Goal: Communication & Community: Participate in discussion

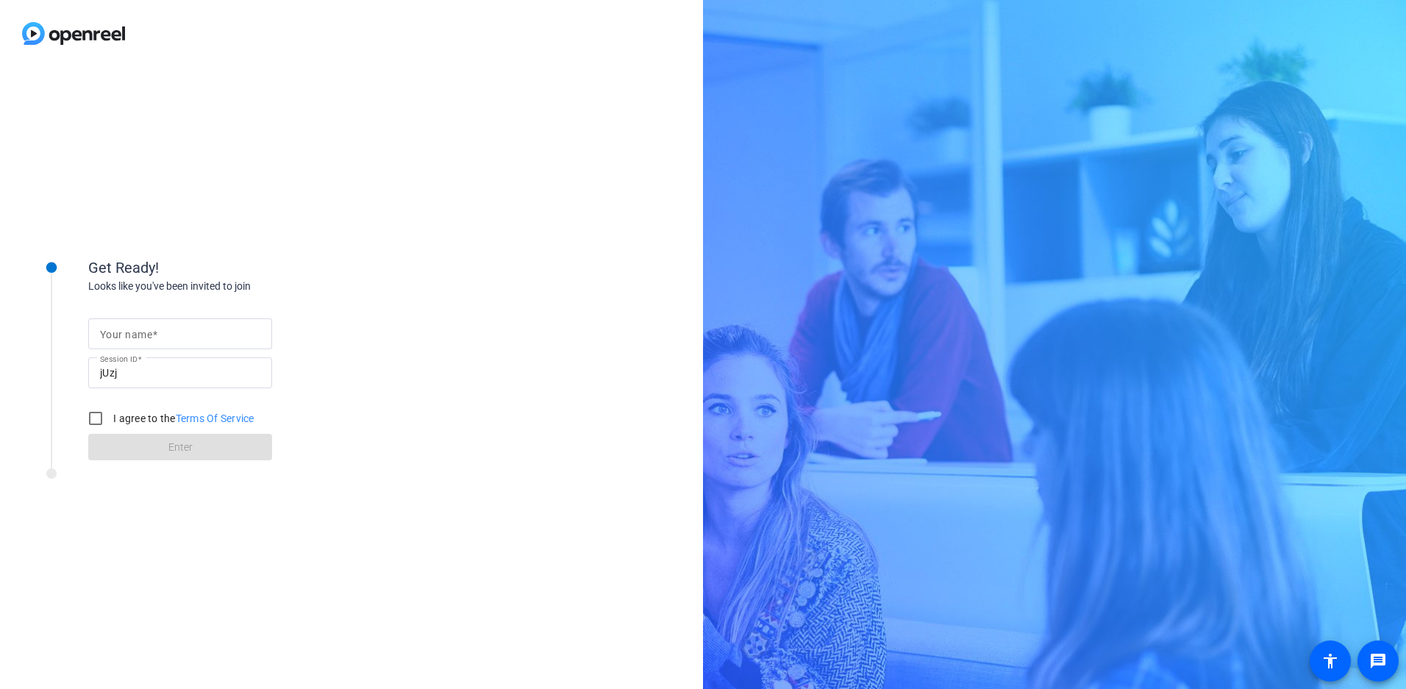
click at [184, 331] on input "Your name" at bounding box center [180, 334] width 160 height 18
type input "[PERSON_NAME]"
drag, startPoint x: 100, startPoint y: 418, endPoint x: 113, endPoint y: 423, distance: 13.5
click at [100, 418] on input "I agree to the Terms Of Service" at bounding box center [95, 418] width 29 height 29
checkbox input "true"
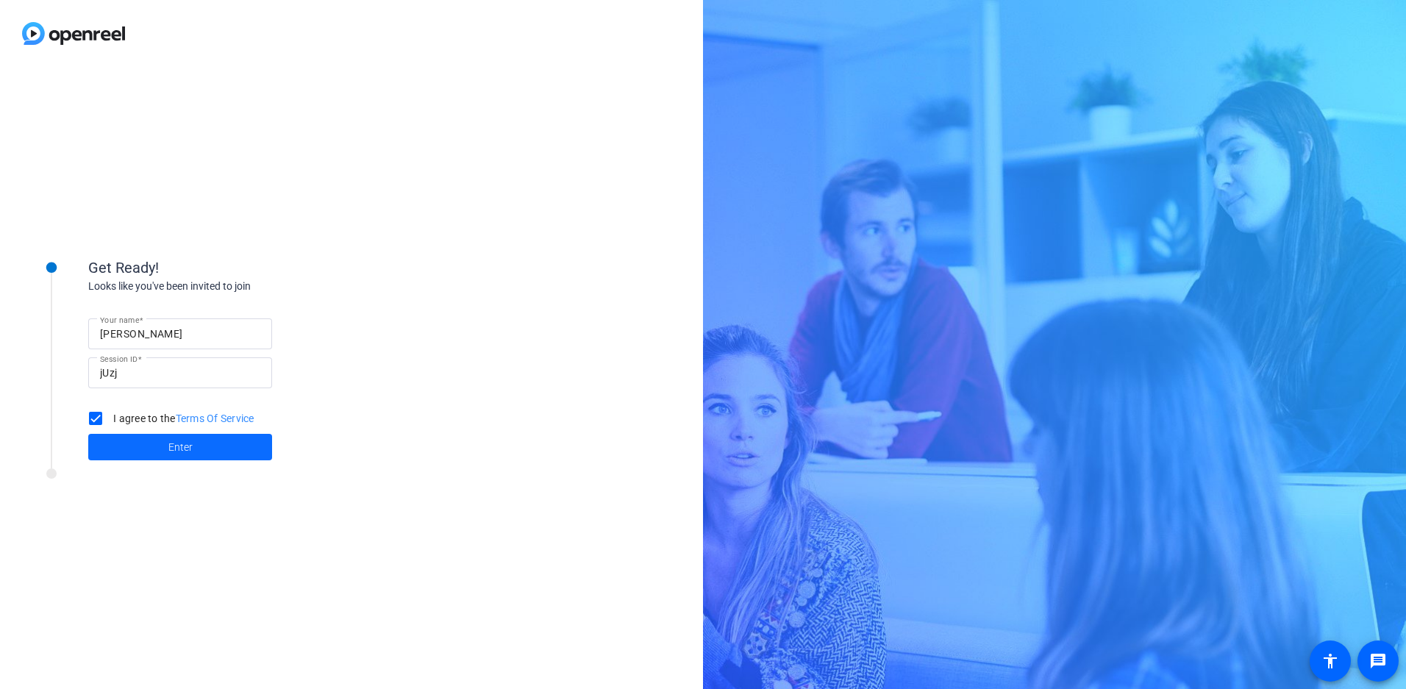
click at [180, 449] on span "Enter" at bounding box center [180, 447] width 24 height 15
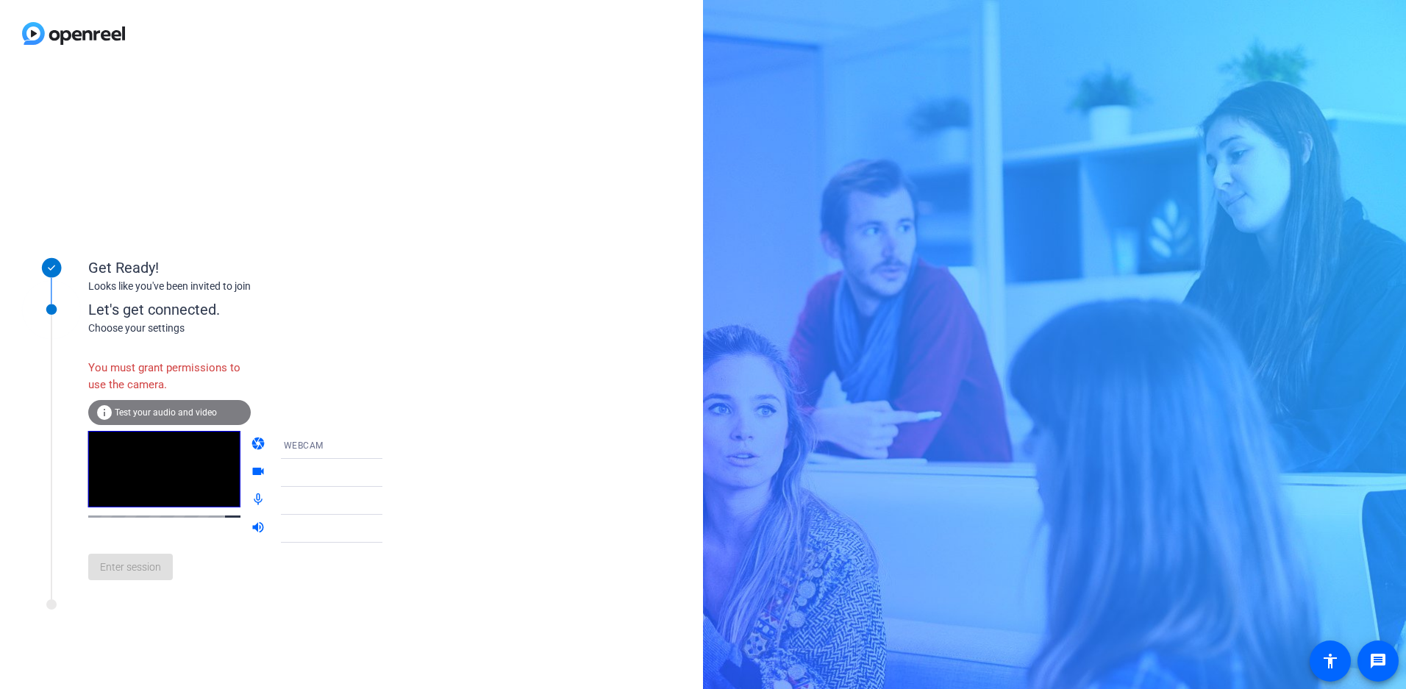
click at [145, 579] on div "Enter session" at bounding box center [250, 567] width 324 height 49
click at [121, 570] on div "Enter session" at bounding box center [250, 567] width 324 height 49
click at [321, 444] on div "WEBCAM" at bounding box center [339, 445] width 110 height 18
click at [471, 433] on div at bounding box center [703, 344] width 1406 height 689
click at [351, 473] on div at bounding box center [339, 473] width 110 height 18
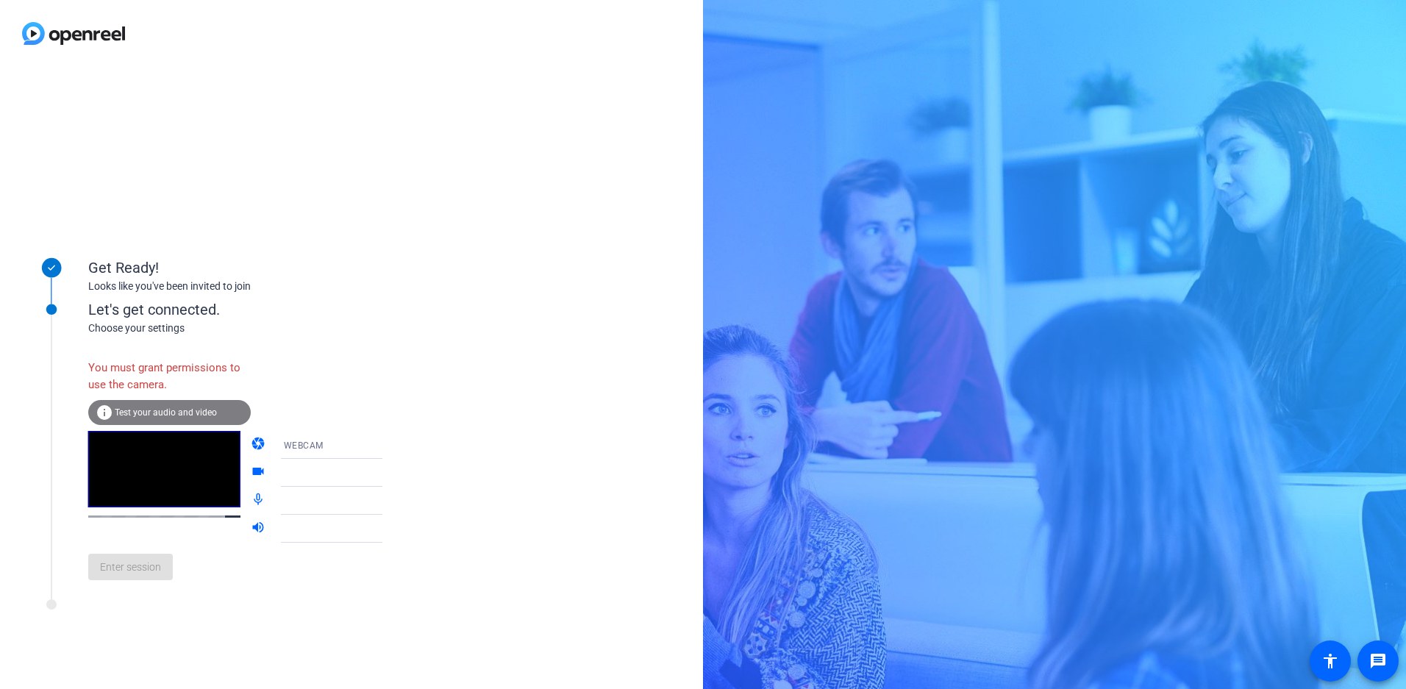
click at [388, 473] on icon at bounding box center [397, 473] width 18 height 18
click at [393, 473] on icon at bounding box center [396, 473] width 7 height 4
click at [388, 502] on icon at bounding box center [397, 501] width 18 height 18
click at [298, 546] on div at bounding box center [342, 551] width 141 height 16
click at [135, 416] on span "Test your audio and video" at bounding box center [166, 412] width 102 height 10
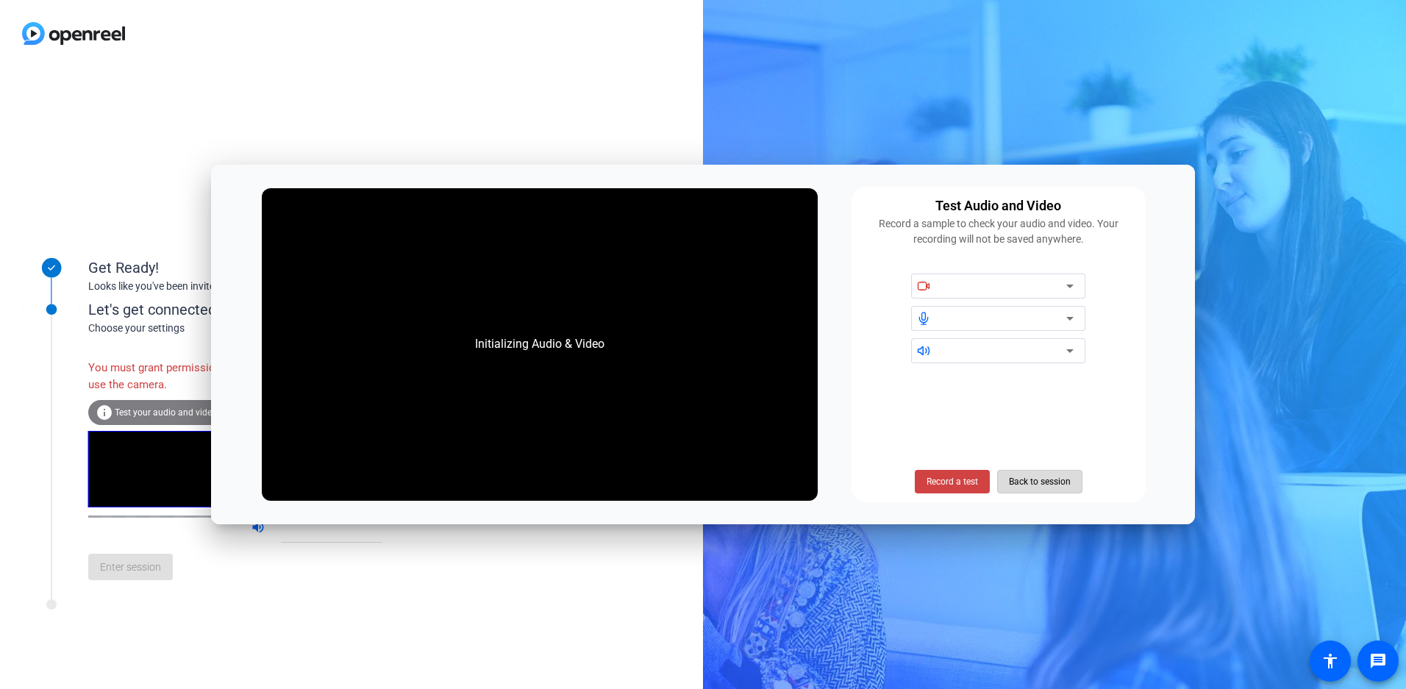
click at [1037, 479] on span "Back to session" at bounding box center [1040, 482] width 62 height 28
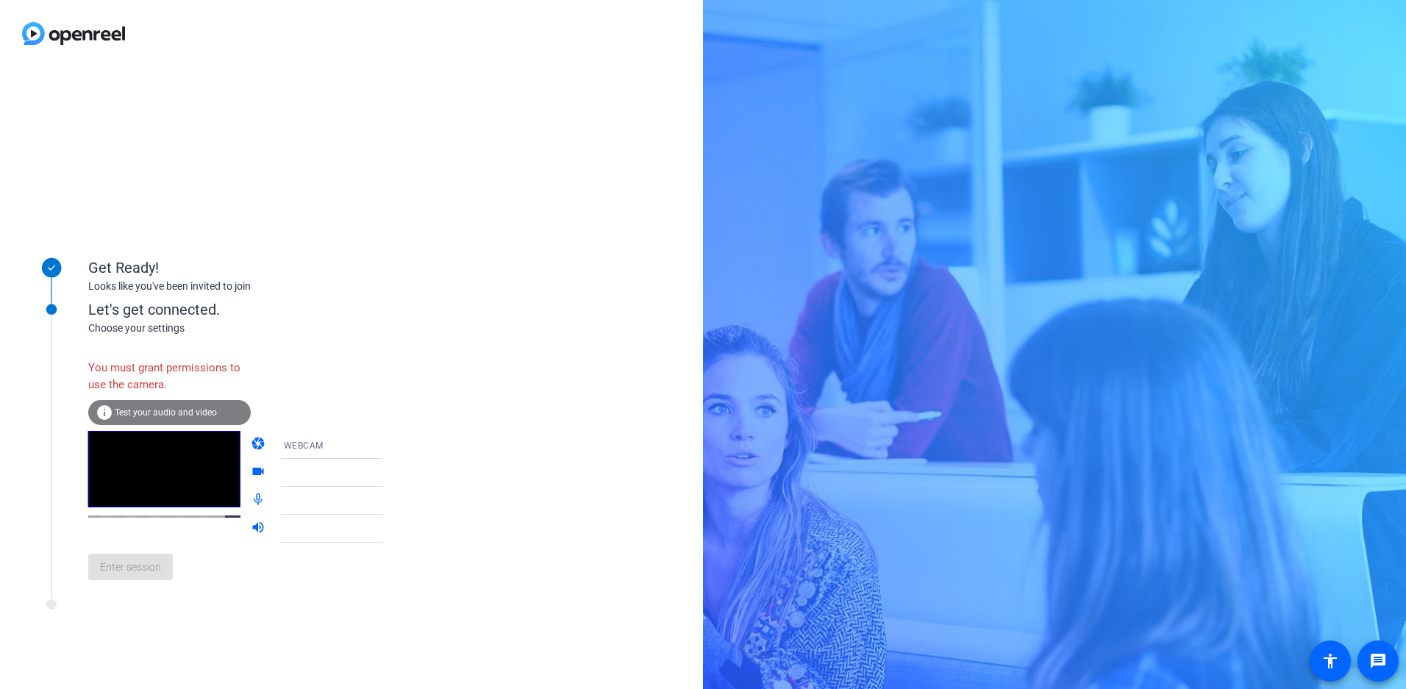
click at [213, 322] on div "Choose your settings" at bounding box center [250, 328] width 324 height 15
click at [294, 443] on span "WEBCAM" at bounding box center [304, 446] width 40 height 10
click at [392, 413] on div at bounding box center [703, 344] width 1406 height 689
click at [303, 471] on div at bounding box center [339, 473] width 110 height 18
click at [388, 474] on icon at bounding box center [397, 473] width 18 height 18
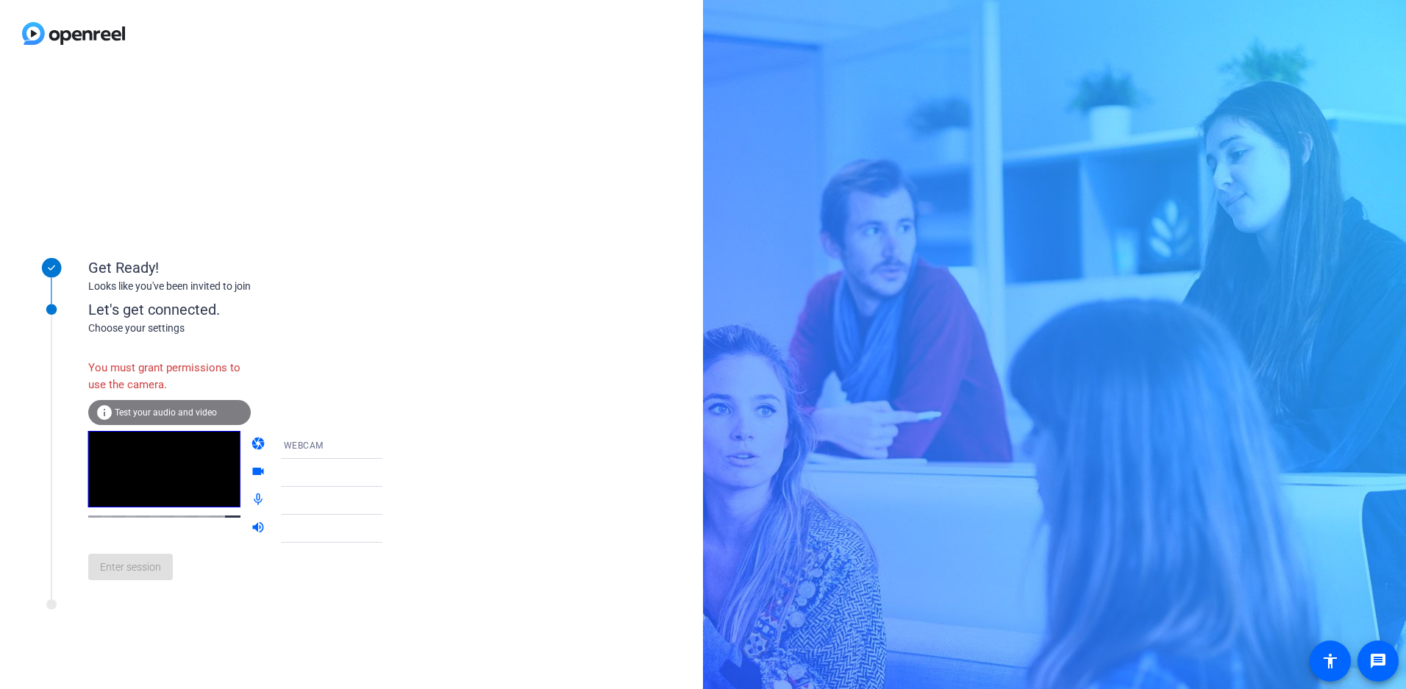
drag, startPoint x: 332, startPoint y: 502, endPoint x: 315, endPoint y: 503, distance: 16.9
click at [332, 502] on div at bounding box center [339, 501] width 110 height 18
click at [251, 531] on mat-icon "volume_up" at bounding box center [260, 529] width 18 height 18
drag, startPoint x: 243, startPoint y: 528, endPoint x: 340, endPoint y: 530, distance: 97.8
click at [251, 528] on mat-icon "volume_up" at bounding box center [260, 529] width 18 height 18
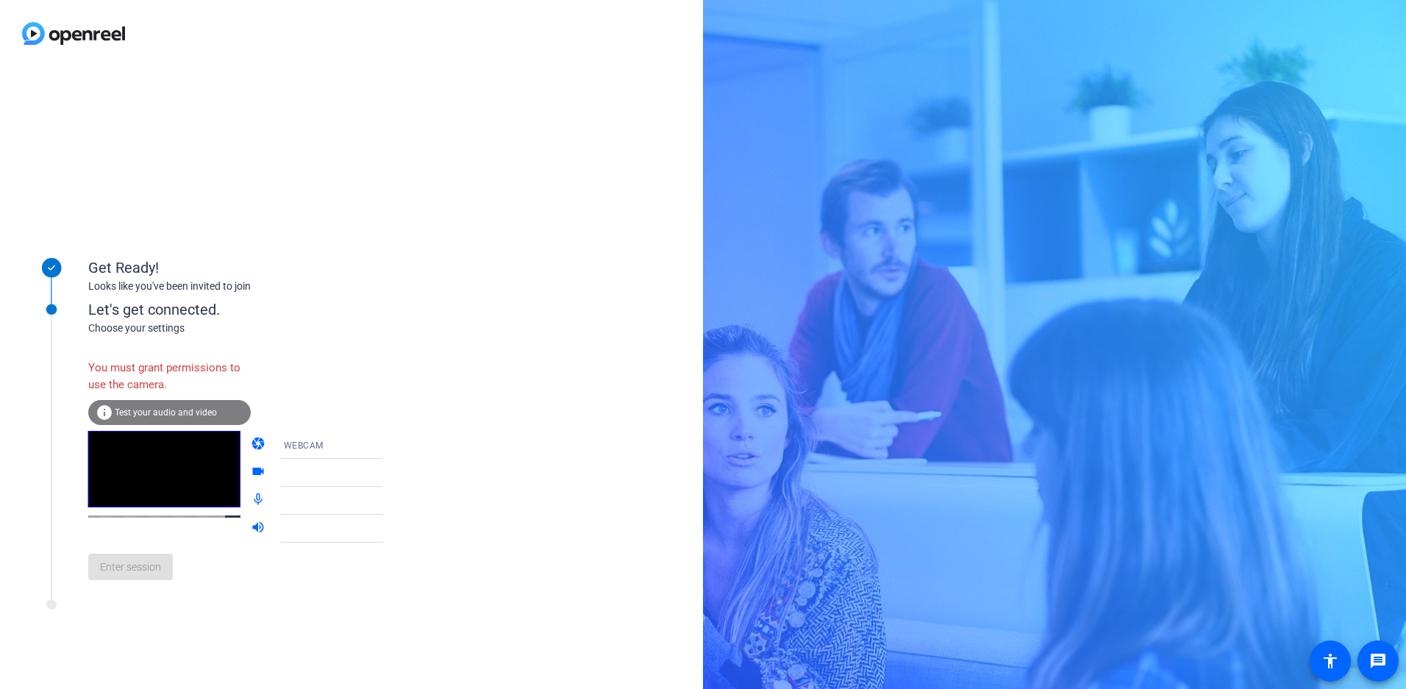
click at [388, 530] on icon at bounding box center [397, 529] width 18 height 18
click at [393, 528] on icon at bounding box center [396, 529] width 7 height 4
click at [302, 441] on span "WEBCAM" at bounding box center [304, 446] width 40 height 10
click at [279, 503] on span "DESKTOP" at bounding box center [283, 503] width 41 height 18
click at [340, 446] on div "DESKTOP" at bounding box center [339, 445] width 110 height 18
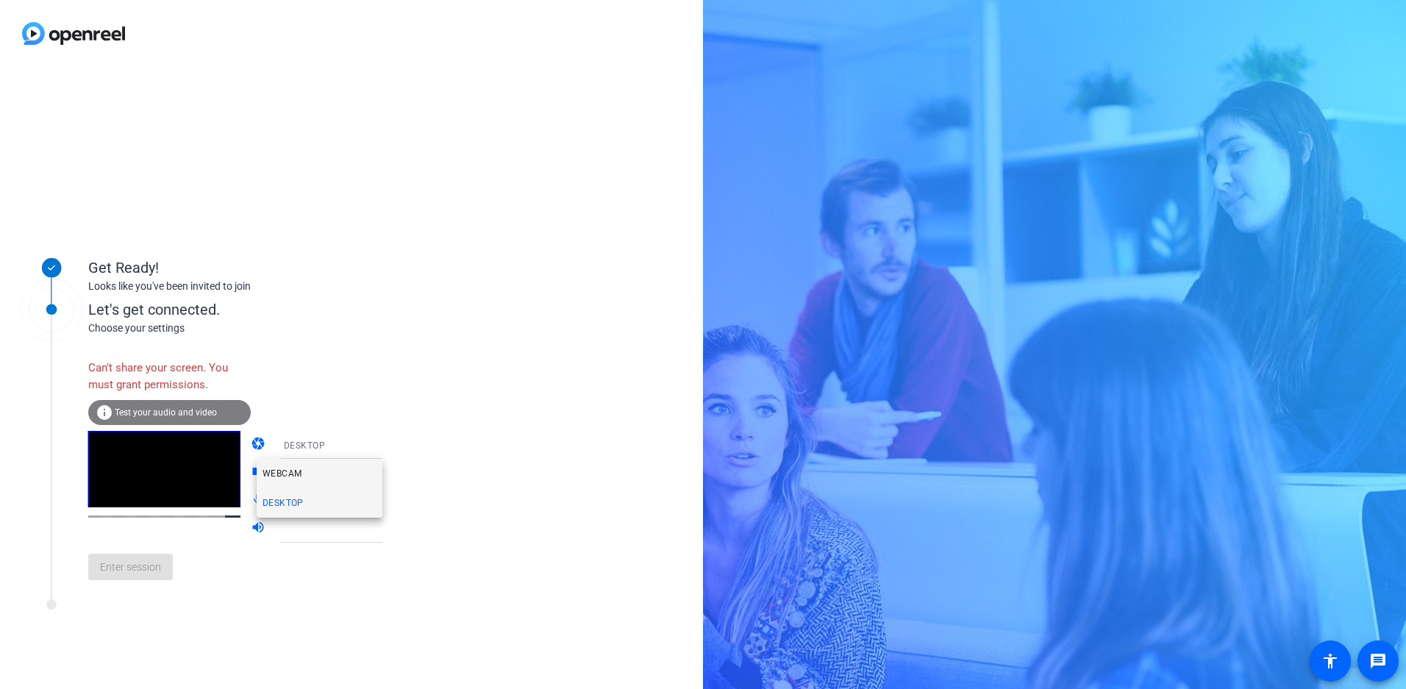
click at [289, 472] on span "WEBCAM" at bounding box center [282, 474] width 39 height 18
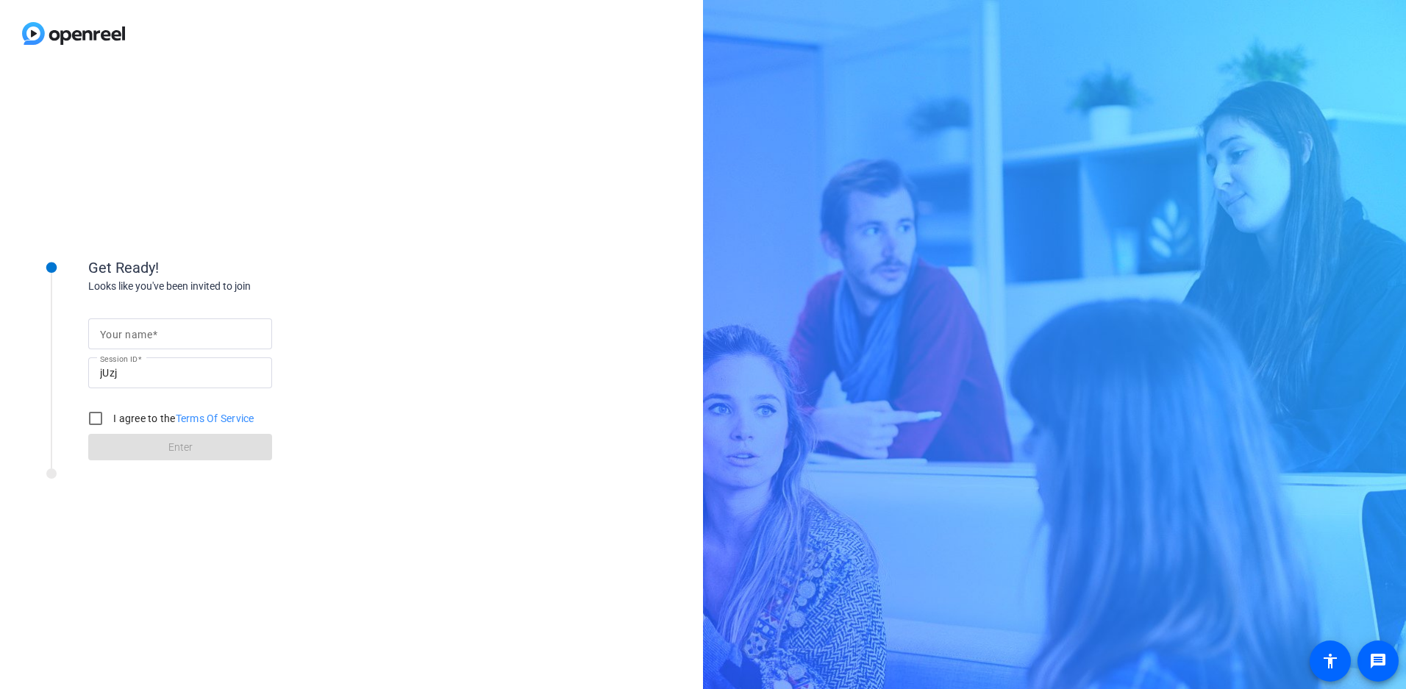
click at [138, 335] on mat-label "Your name" at bounding box center [126, 335] width 52 height 12
click at [138, 335] on input "Your name" at bounding box center [180, 334] width 160 height 18
type input "[PERSON_NAME]"
click at [91, 421] on input "I agree to the Terms Of Service" at bounding box center [95, 418] width 29 height 29
checkbox input "true"
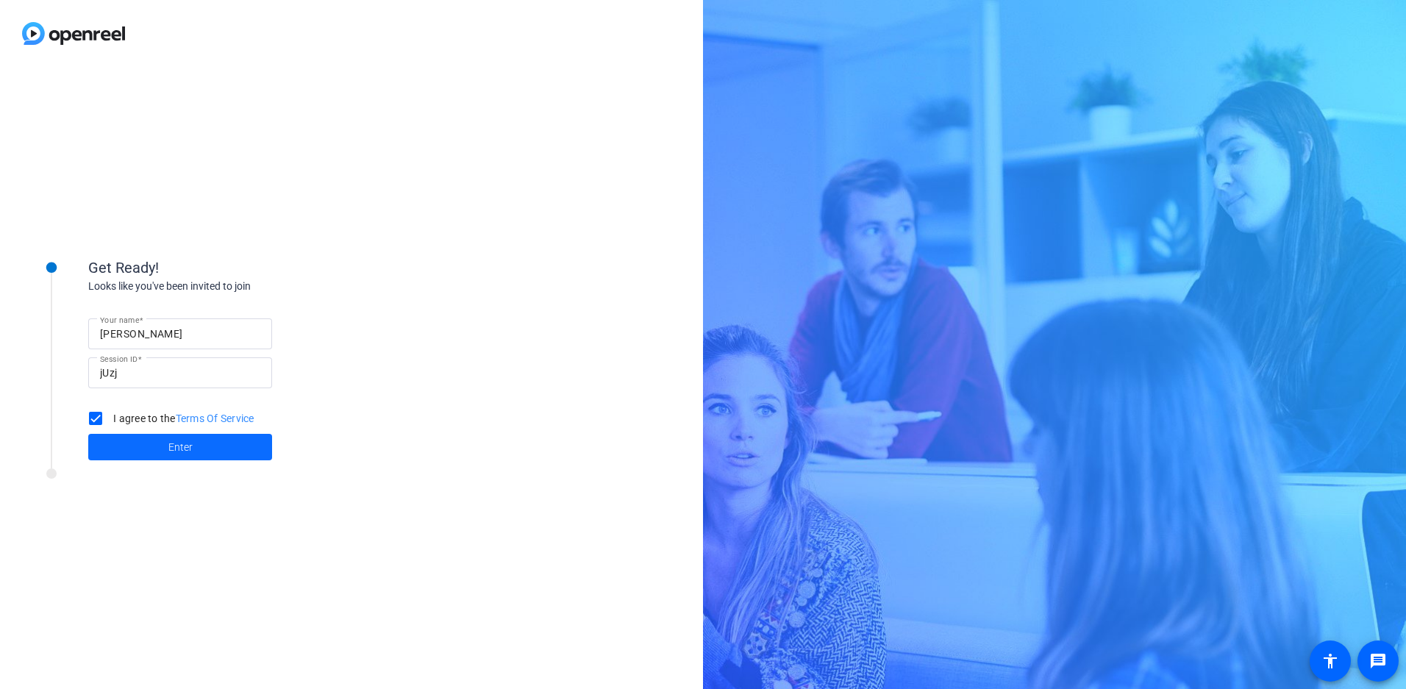
click at [138, 444] on span at bounding box center [180, 446] width 184 height 35
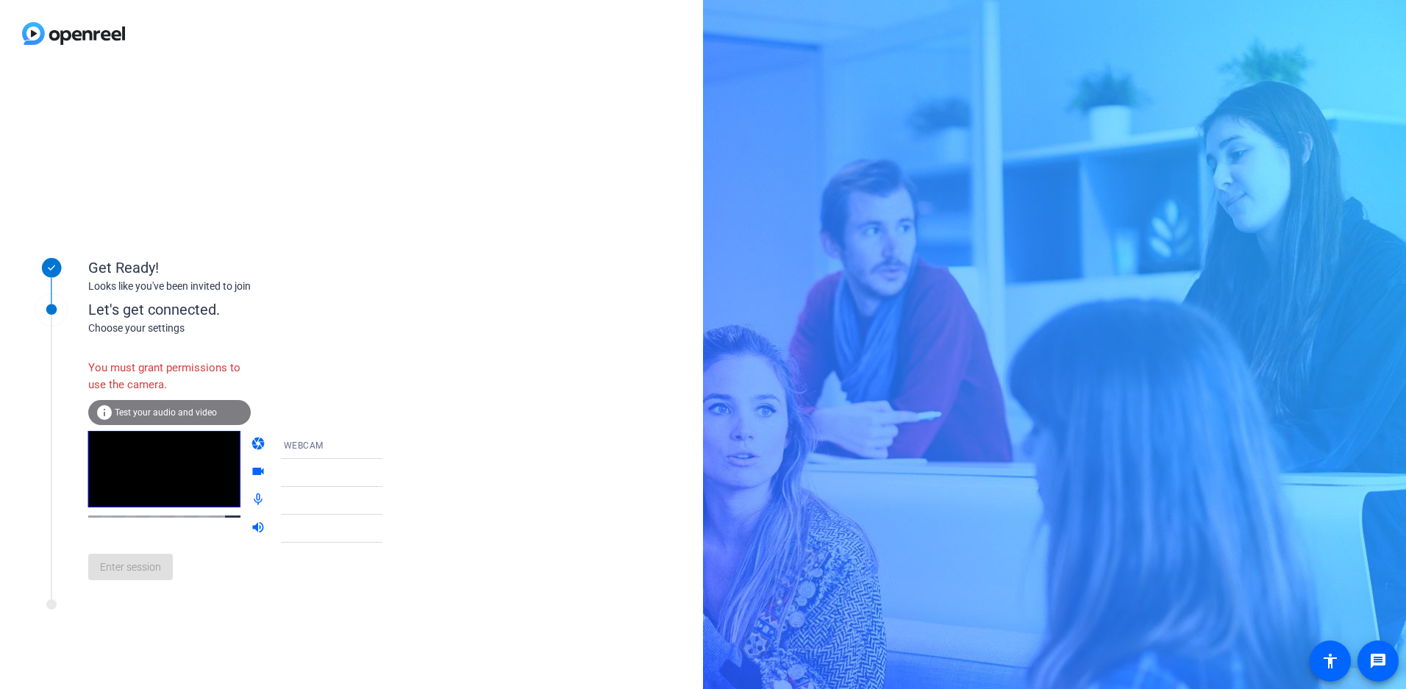
click at [114, 357] on div "You must grant permissions to use the camera." at bounding box center [169, 376] width 163 height 48
click at [127, 264] on div "Get Ready!" at bounding box center [235, 268] width 294 height 22
click at [81, 323] on rect at bounding box center [52, 310] width 74 height 74
click at [132, 337] on div "You must grant permissions to use the camera. info Test your audio and video ca…" at bounding box center [250, 464] width 324 height 256
click at [107, 415] on mat-icon "info" at bounding box center [105, 413] width 18 height 18
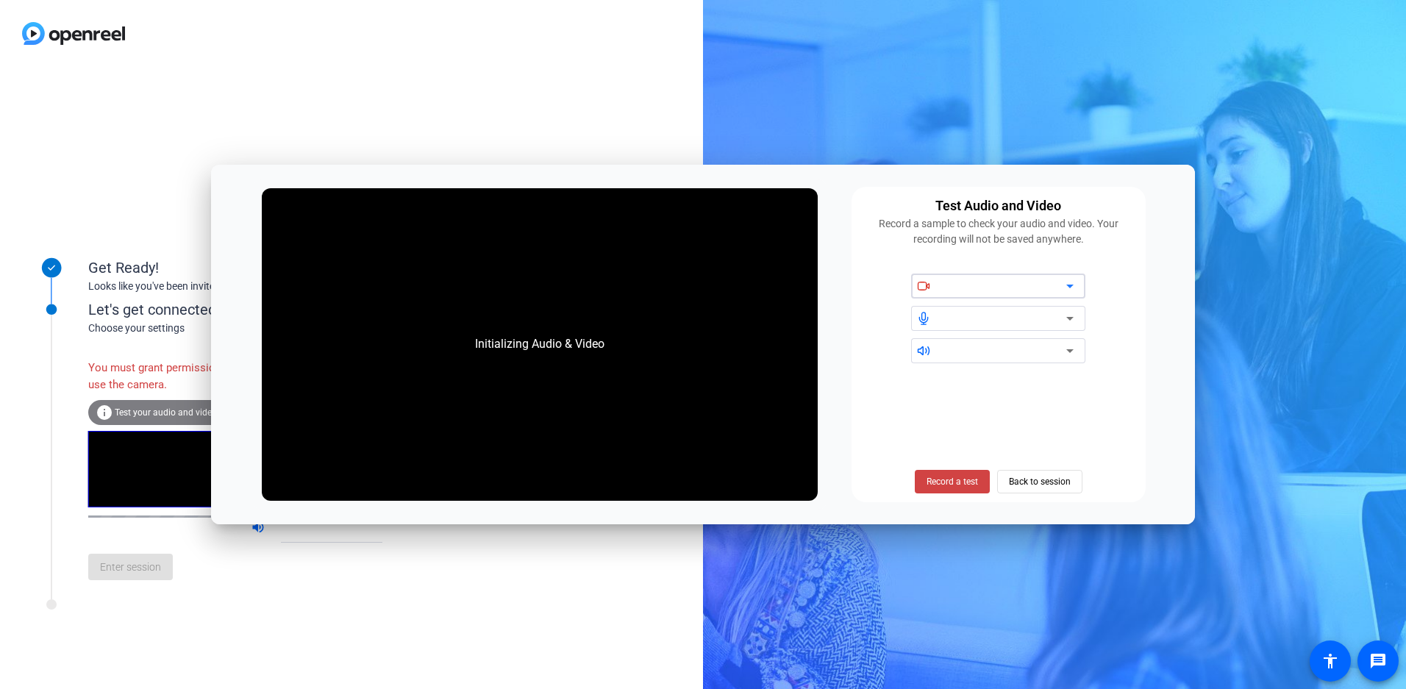
click at [1066, 282] on icon at bounding box center [1070, 286] width 18 height 18
click at [1070, 288] on icon at bounding box center [1069, 287] width 7 height 4
click at [921, 286] on icon at bounding box center [923, 285] width 13 height 13
click at [934, 328] on div at bounding box center [992, 318] width 163 height 25
click at [969, 351] on div at bounding box center [1003, 351] width 125 height 18
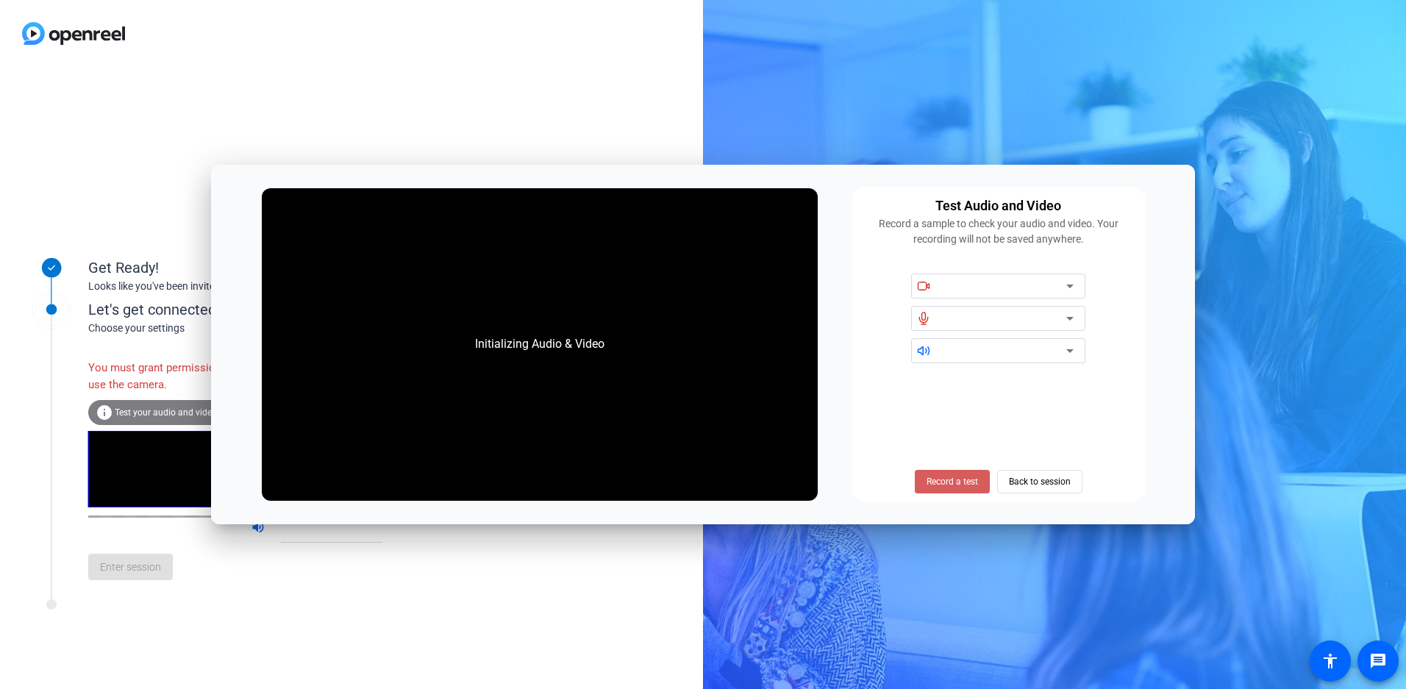
click at [958, 485] on span "Record a test" at bounding box center [952, 481] width 51 height 13
click at [1027, 480] on span "Back to session" at bounding box center [1040, 482] width 62 height 28
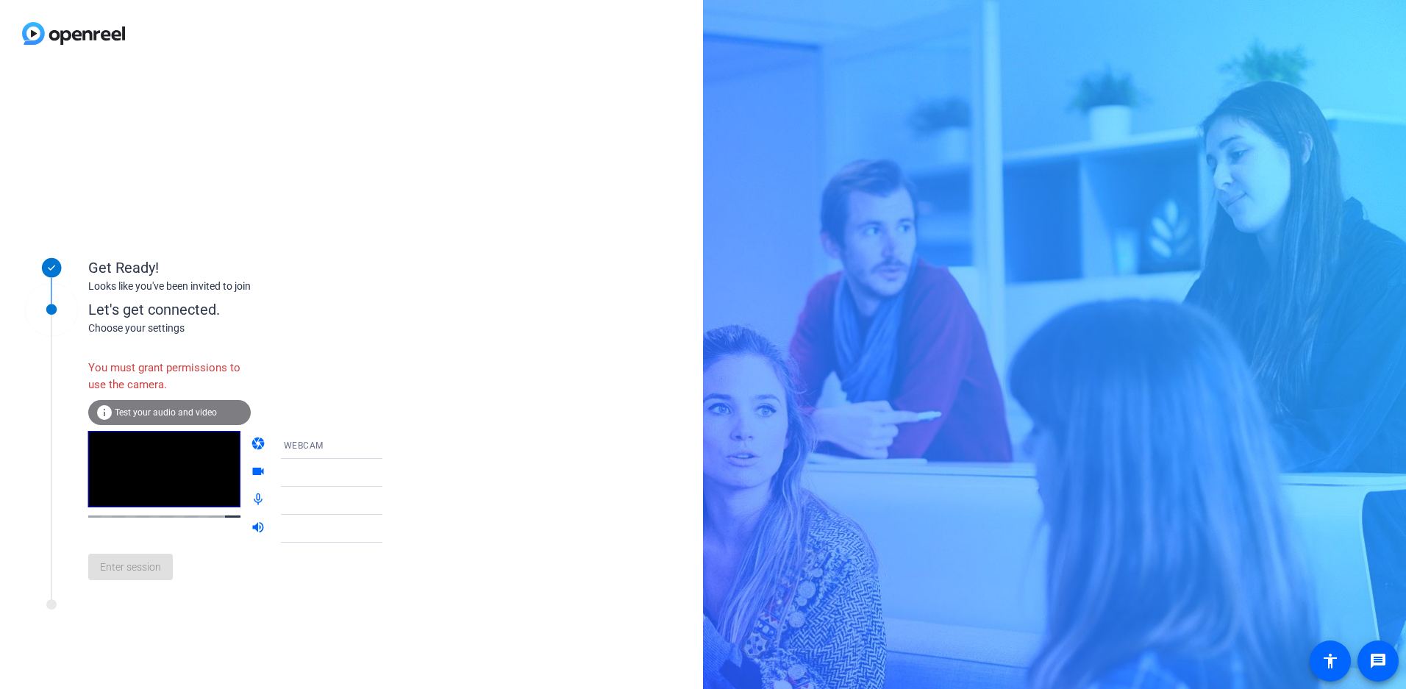
click at [506, 415] on div "Get Ready! Looks like you've been invited to join Let's get connected. Choose y…" at bounding box center [351, 378] width 703 height 622
click at [138, 571] on div "Enter session" at bounding box center [250, 567] width 324 height 49
click at [116, 579] on div "Enter session" at bounding box center [250, 567] width 324 height 49
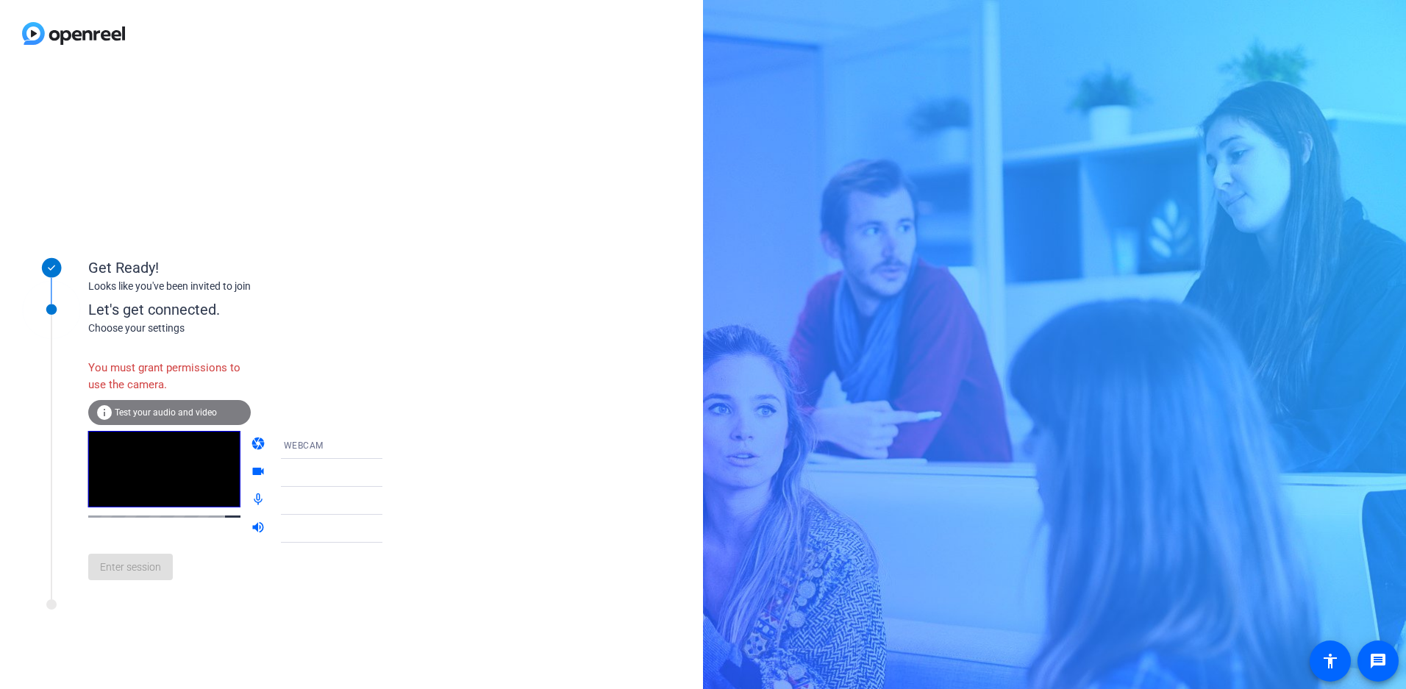
click at [117, 579] on div "Enter session" at bounding box center [250, 567] width 324 height 49
drag, startPoint x: 181, startPoint y: 346, endPoint x: 273, endPoint y: 343, distance: 92.0
click at [182, 346] on div "You must grant permissions to use the camera. info Test your audio and video ca…" at bounding box center [250, 464] width 324 height 256
click at [138, 377] on div "You must grant permissions to use the camera." at bounding box center [169, 376] width 163 height 48
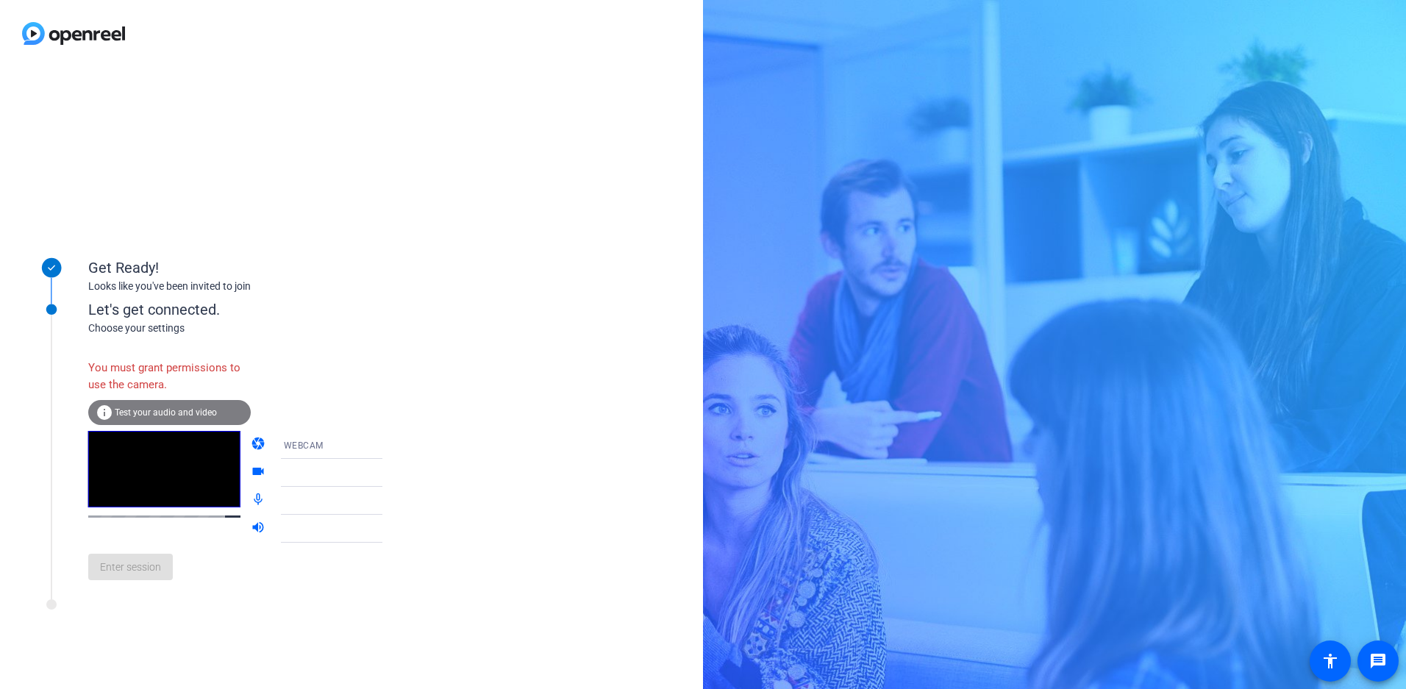
click at [149, 384] on div "You must grant permissions to use the camera." at bounding box center [169, 376] width 163 height 48
click at [163, 356] on div "You must grant permissions to use the camera." at bounding box center [169, 376] width 163 height 48
click at [393, 472] on icon at bounding box center [396, 473] width 7 height 4
drag, startPoint x: 239, startPoint y: 471, endPoint x: 290, endPoint y: 471, distance: 51.5
click at [251, 471] on mat-icon "videocam" at bounding box center [260, 473] width 18 height 18
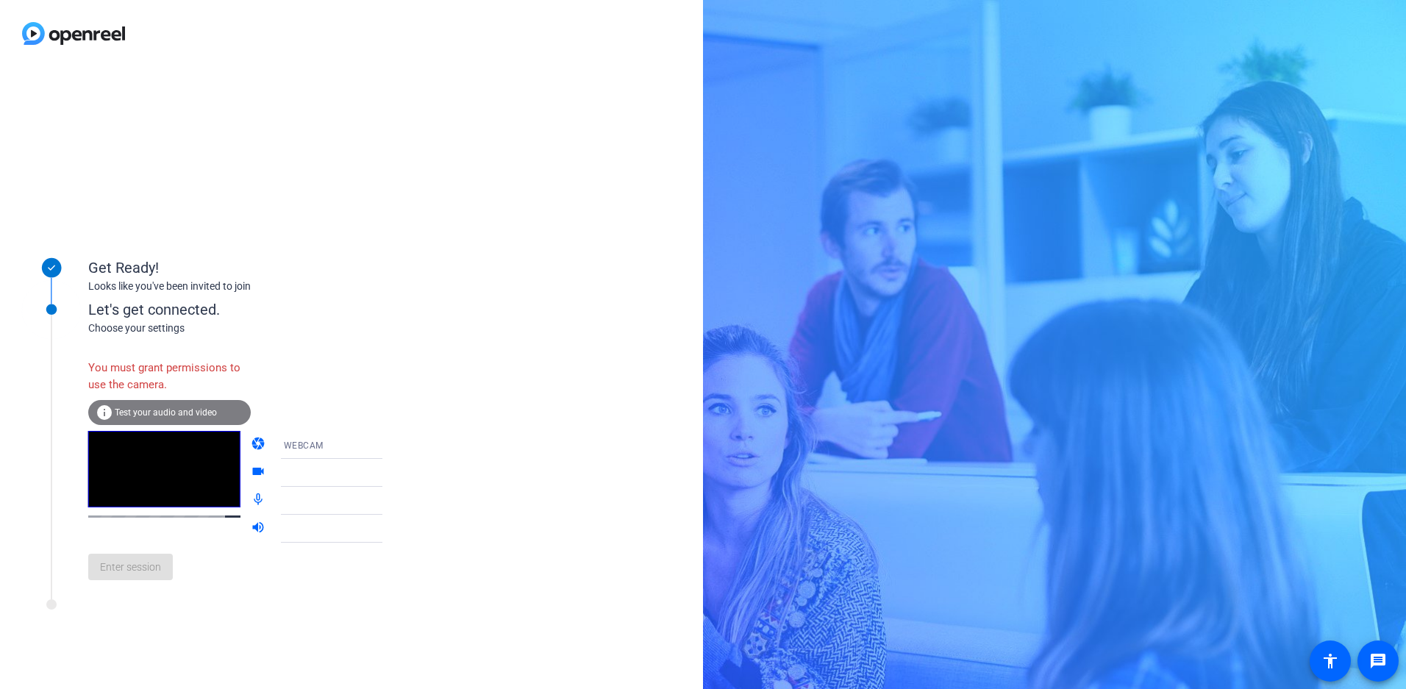
click at [290, 471] on div at bounding box center [339, 473] width 110 height 18
click at [299, 448] on span "WEBCAM" at bounding box center [304, 446] width 40 height 10
click at [296, 471] on span "WEBCAM" at bounding box center [282, 474] width 39 height 18
click at [313, 445] on div "WEBCAM" at bounding box center [339, 445] width 110 height 18
click at [293, 493] on mat-option "DESKTOP" at bounding box center [320, 502] width 126 height 29
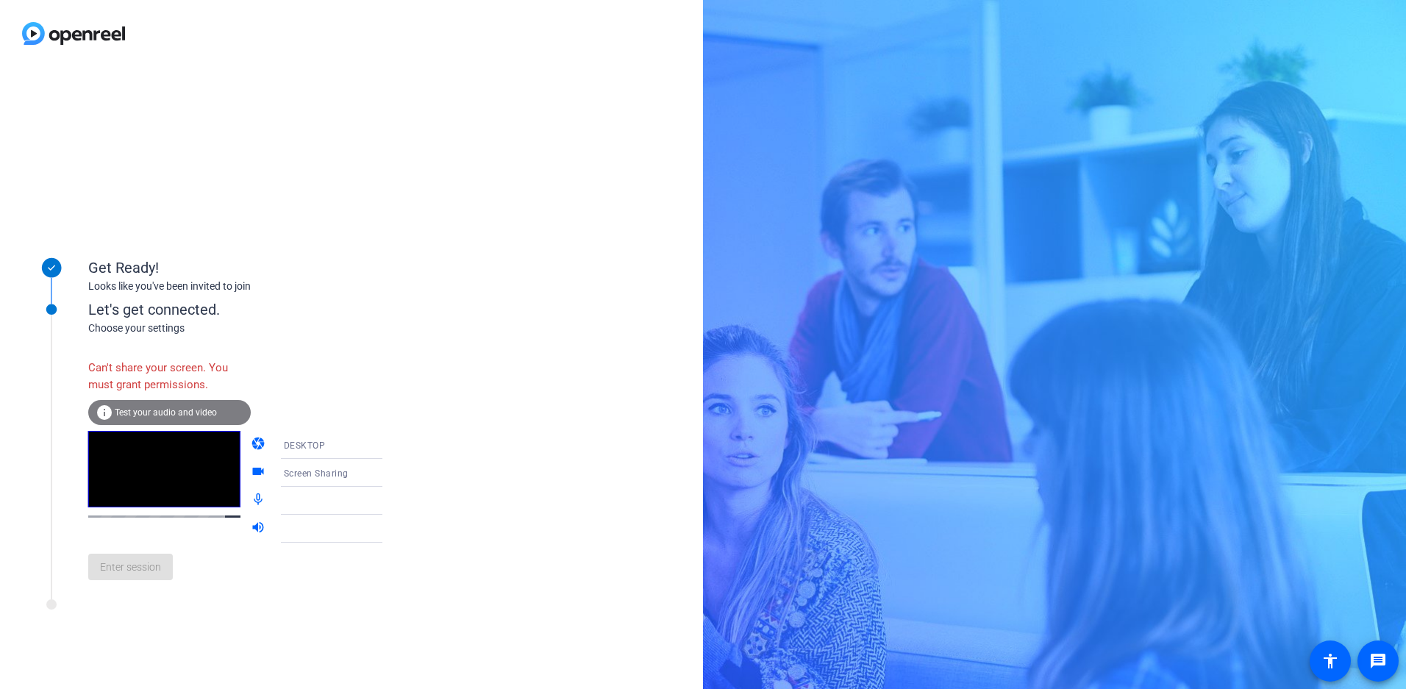
click at [304, 474] on span "Screen Sharing" at bounding box center [316, 473] width 65 height 10
click at [322, 448] on div at bounding box center [703, 344] width 1406 height 689
click at [290, 446] on span "DESKTOP" at bounding box center [305, 446] width 42 height 10
click at [282, 476] on span "WEBCAM" at bounding box center [282, 474] width 39 height 18
click at [296, 472] on div at bounding box center [339, 473] width 110 height 18
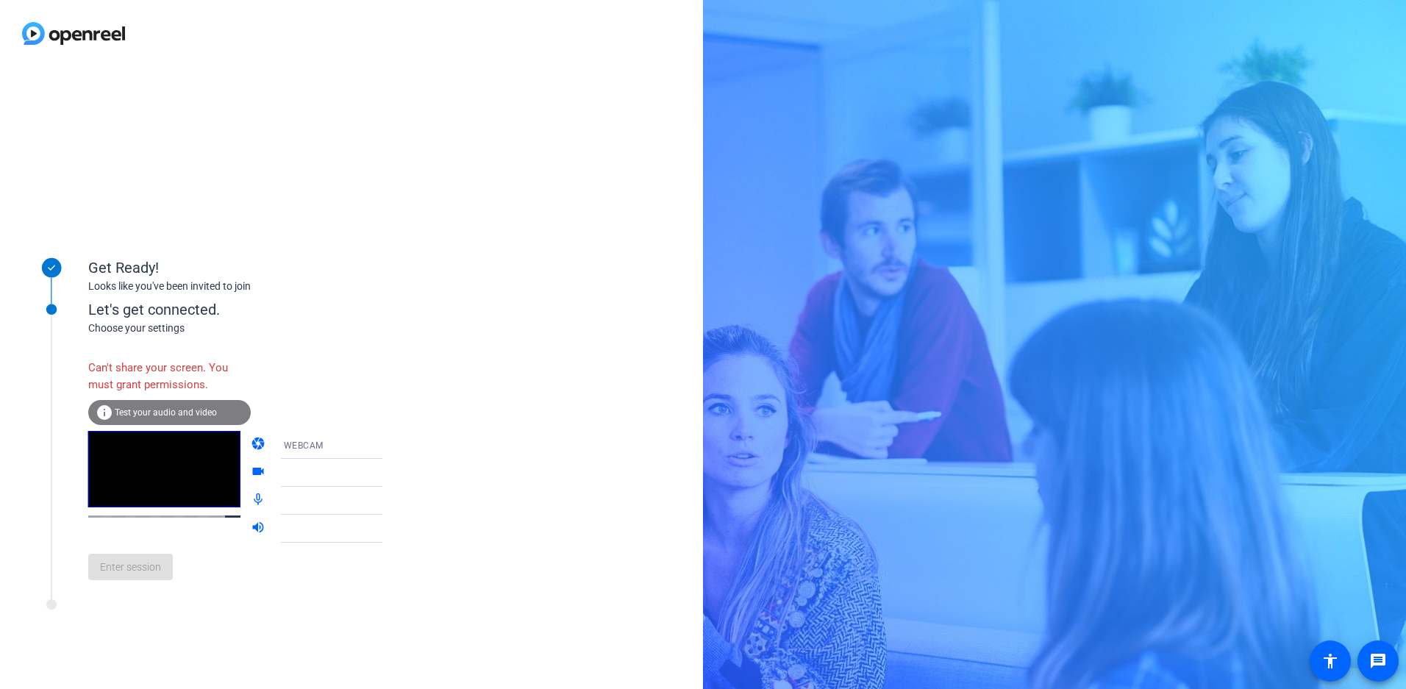
click at [393, 471] on icon at bounding box center [396, 473] width 7 height 4
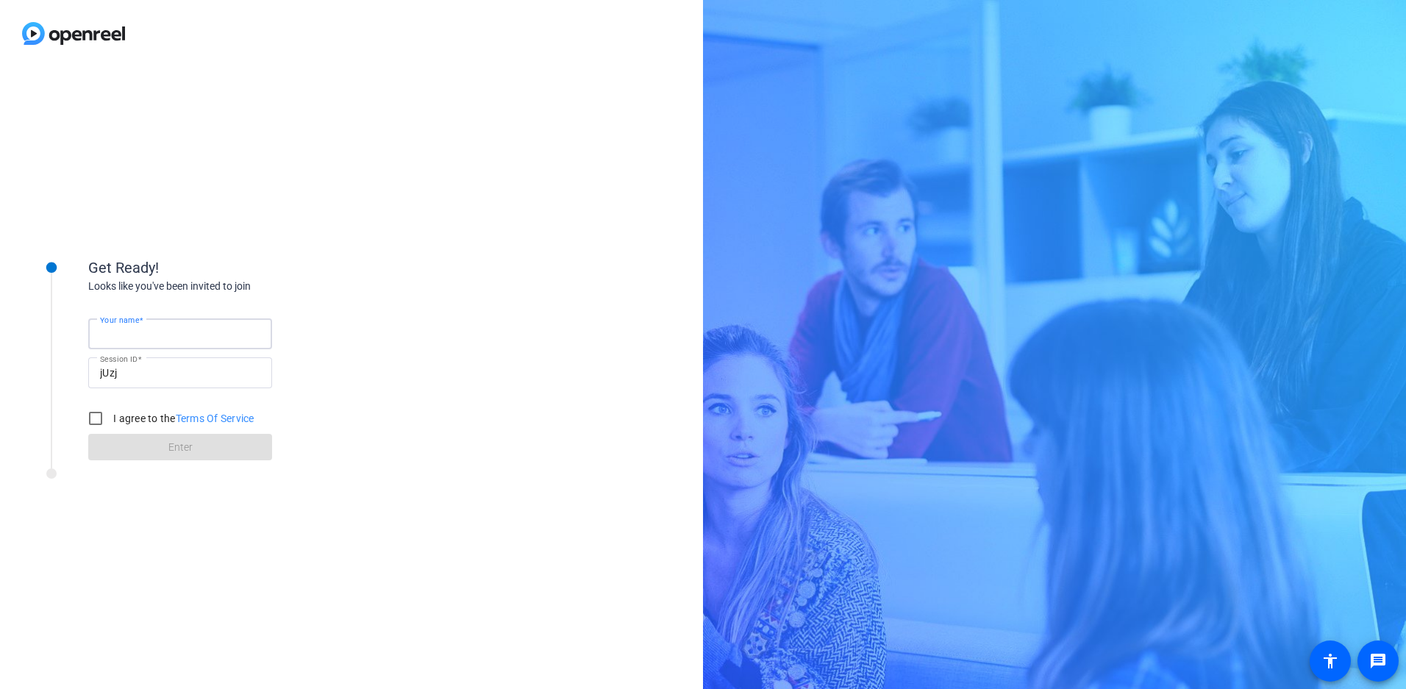
click at [164, 337] on input "Your name" at bounding box center [180, 334] width 160 height 18
type input "[PERSON_NAME]"
click at [93, 420] on input "I agree to the Terms Of Service" at bounding box center [95, 418] width 29 height 29
checkbox input "true"
click at [178, 457] on span at bounding box center [180, 446] width 184 height 35
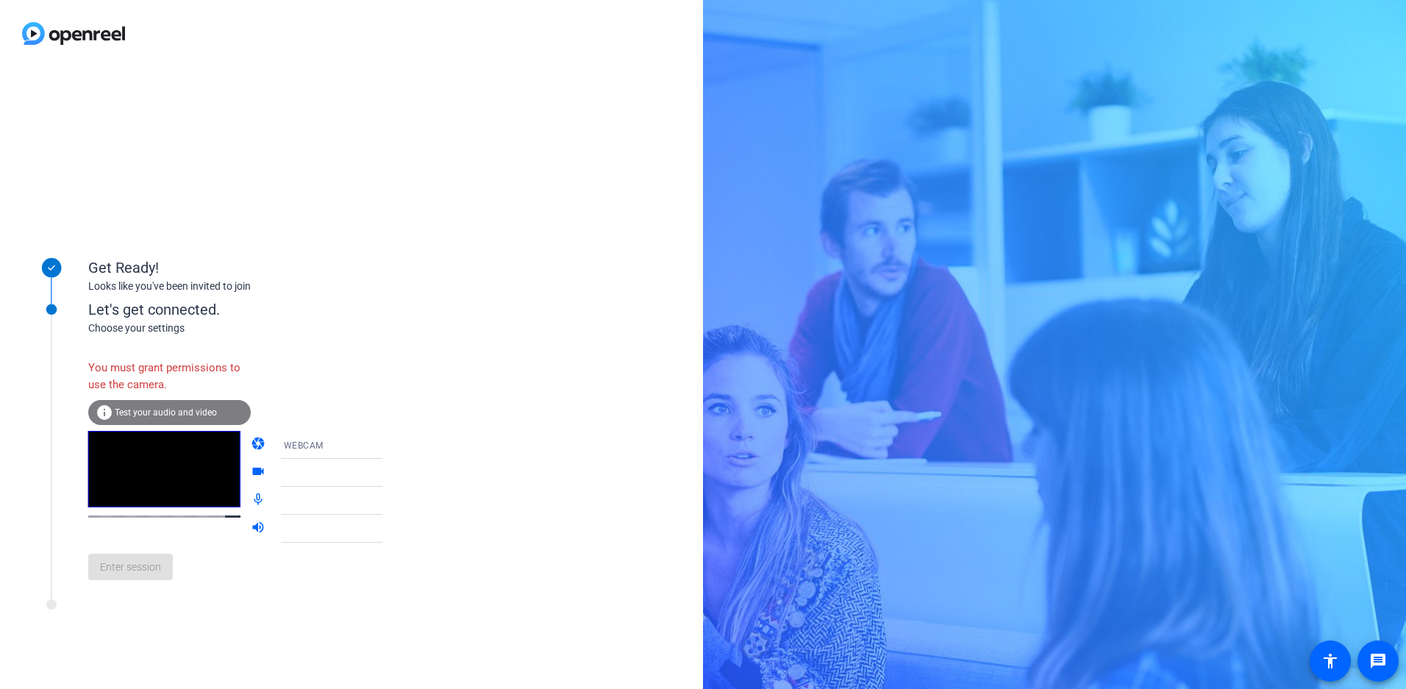
click at [131, 579] on div "Enter session" at bounding box center [250, 567] width 324 height 49
click at [131, 578] on div "Enter session" at bounding box center [250, 567] width 324 height 49
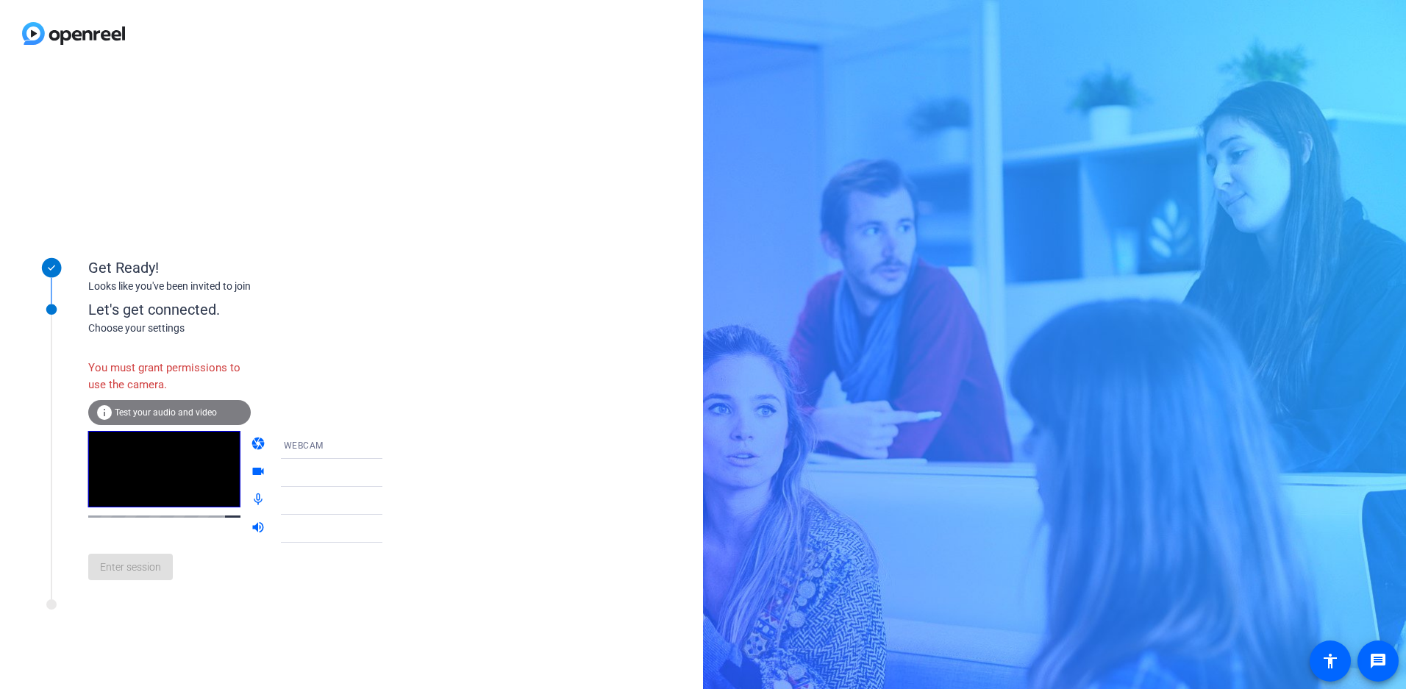
click at [135, 377] on div "You must grant permissions to use the camera." at bounding box center [169, 376] width 163 height 48
click at [1374, 664] on mat-icon "message" at bounding box center [1378, 661] width 18 height 18
click at [167, 288] on div "Looks like you've been invited to join" at bounding box center [235, 286] width 294 height 15
click at [114, 340] on div "You must grant permissions to use the camera. info Test your audio and video ca…" at bounding box center [250, 464] width 324 height 256
click at [124, 413] on span "Test your audio and video" at bounding box center [166, 412] width 102 height 10
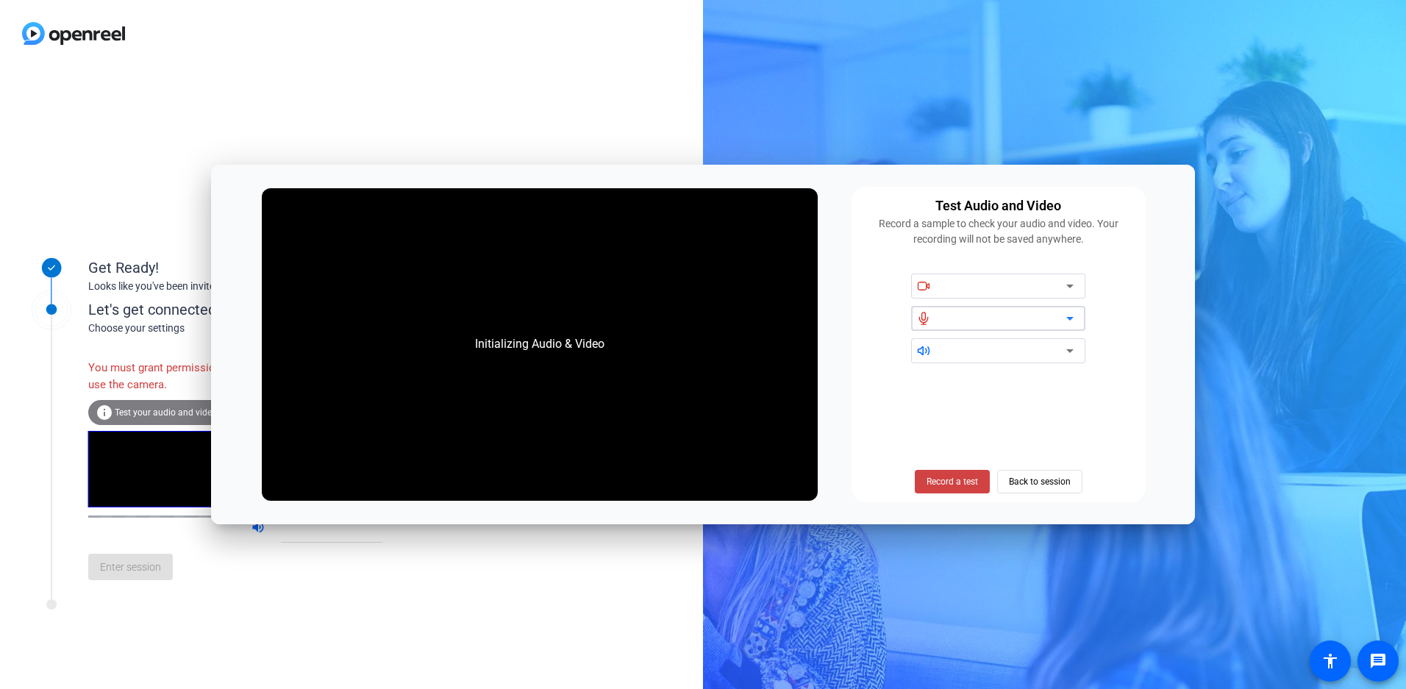
click at [994, 321] on div at bounding box center [1003, 319] width 125 height 18
drag, startPoint x: 938, startPoint y: 352, endPoint x: 948, endPoint y: 352, distance: 9.6
click at [938, 352] on div at bounding box center [926, 350] width 30 height 13
click at [1055, 483] on span "Back to session" at bounding box center [1040, 482] width 62 height 28
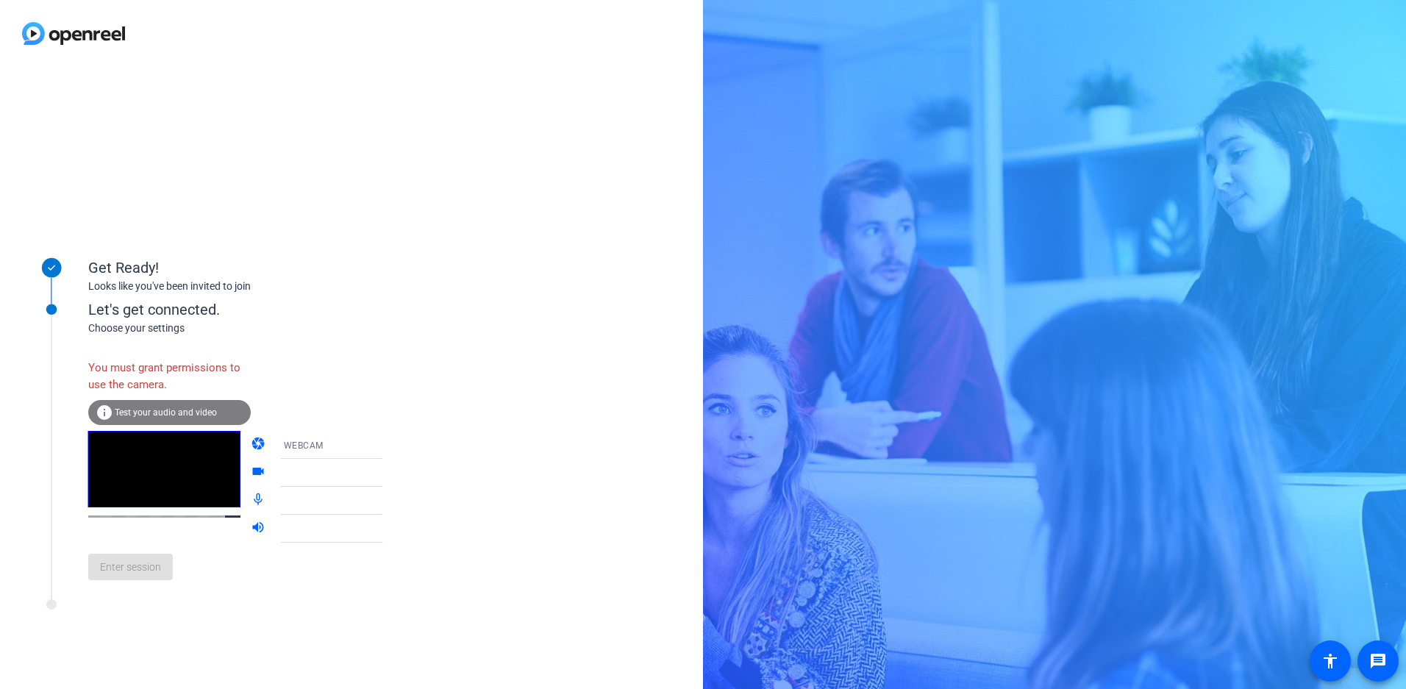
click at [124, 578] on div "Enter session" at bounding box center [250, 567] width 324 height 49
click at [118, 576] on div "Enter session" at bounding box center [250, 567] width 324 height 49
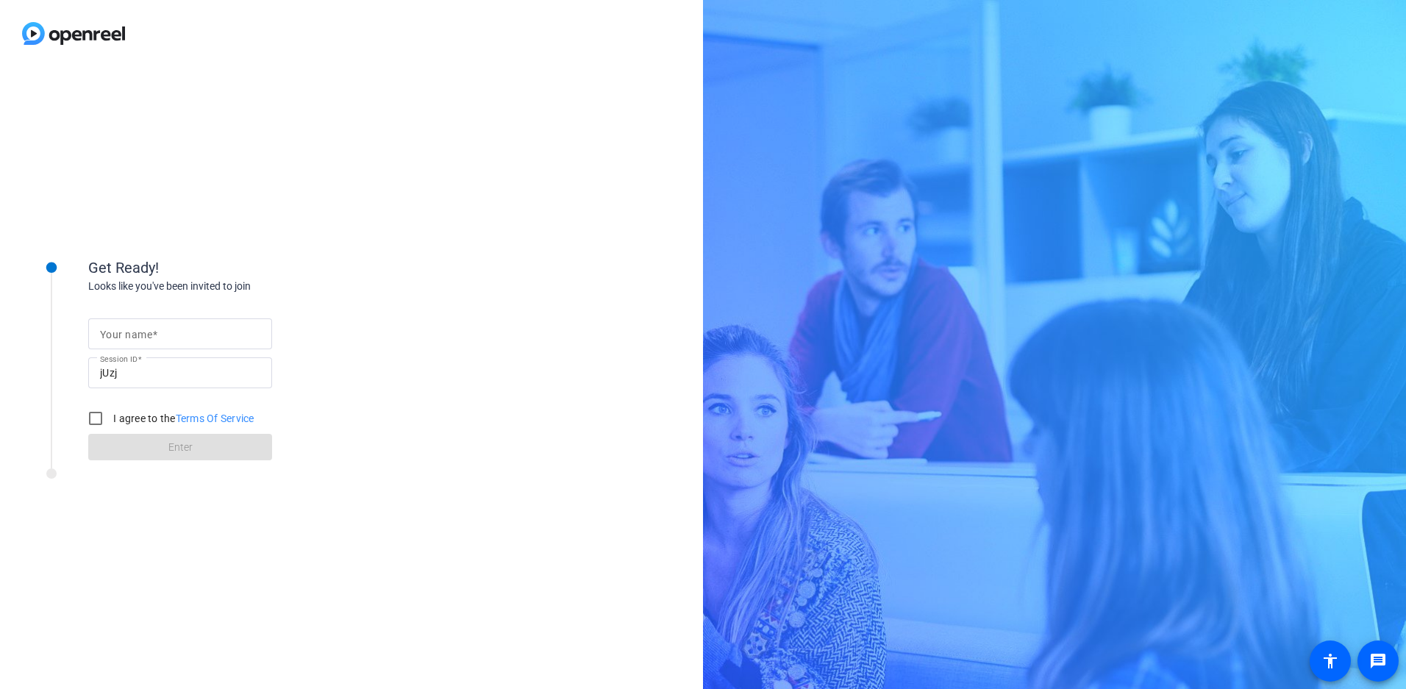
click at [130, 333] on mat-label "Your name" at bounding box center [126, 335] width 52 height 12
click at [130, 333] on input "Your name" at bounding box center [180, 334] width 160 height 18
type input "[PERSON_NAME]"
click at [99, 421] on input "I agree to the Terms Of Service" at bounding box center [95, 418] width 29 height 29
checkbox input "true"
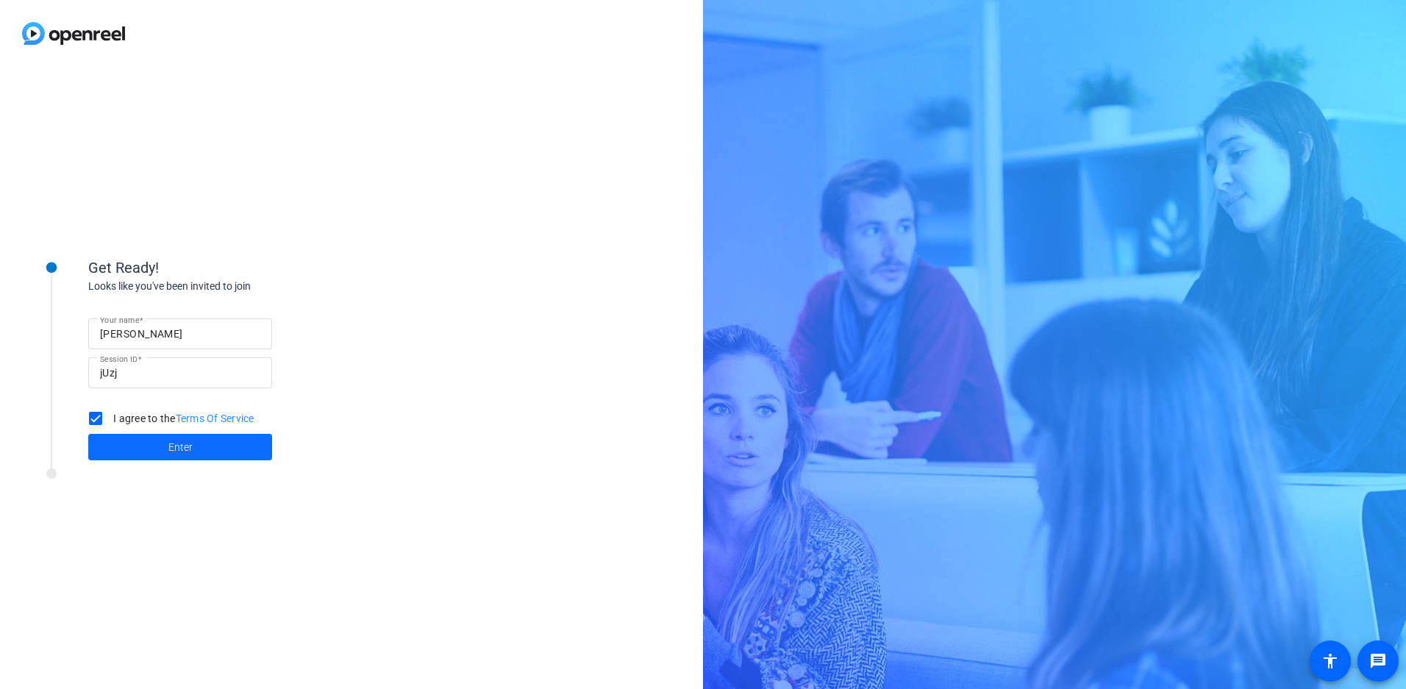
click at [154, 448] on span at bounding box center [180, 446] width 184 height 35
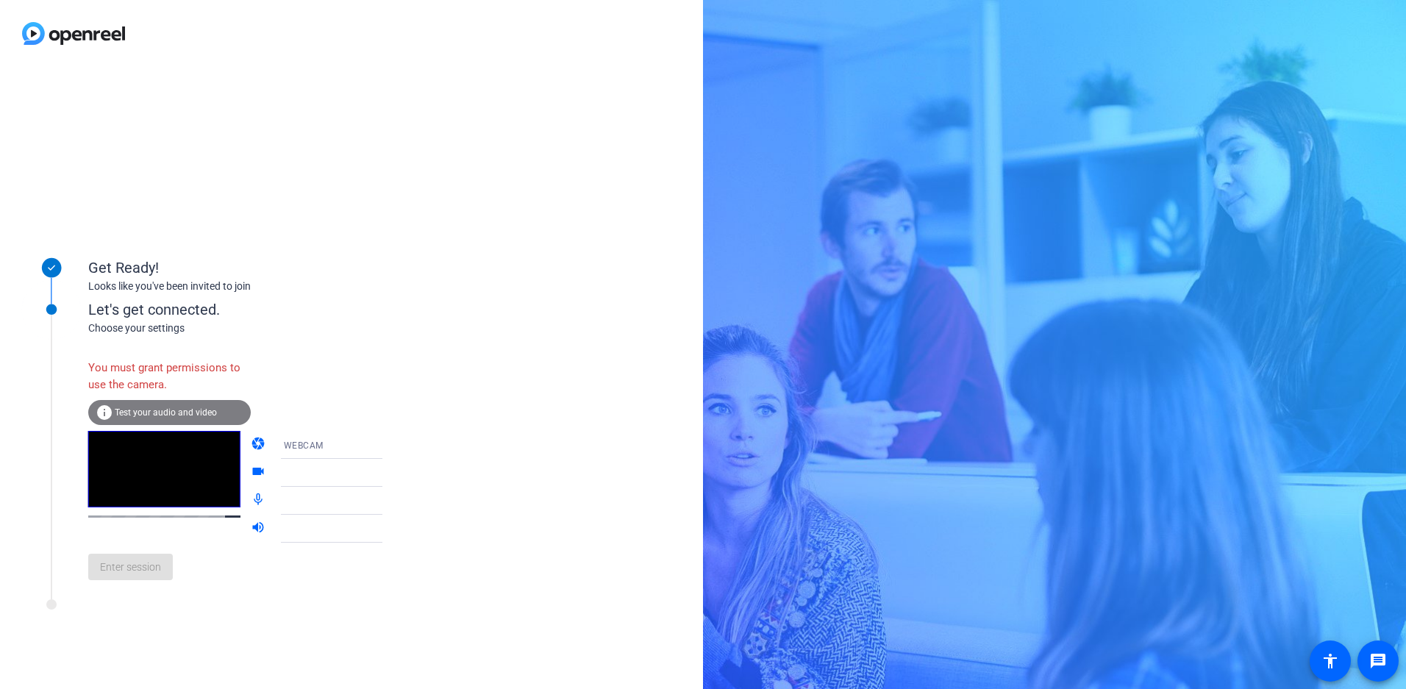
click at [149, 326] on div "Choose your settings" at bounding box center [250, 328] width 324 height 15
drag, startPoint x: 122, startPoint y: 589, endPoint x: 122, endPoint y: 574, distance: 14.7
click at [122, 589] on div "Enter session" at bounding box center [250, 567] width 324 height 49
click at [122, 574] on div "Enter session" at bounding box center [250, 567] width 324 height 49
click at [311, 471] on div at bounding box center [339, 473] width 110 height 18
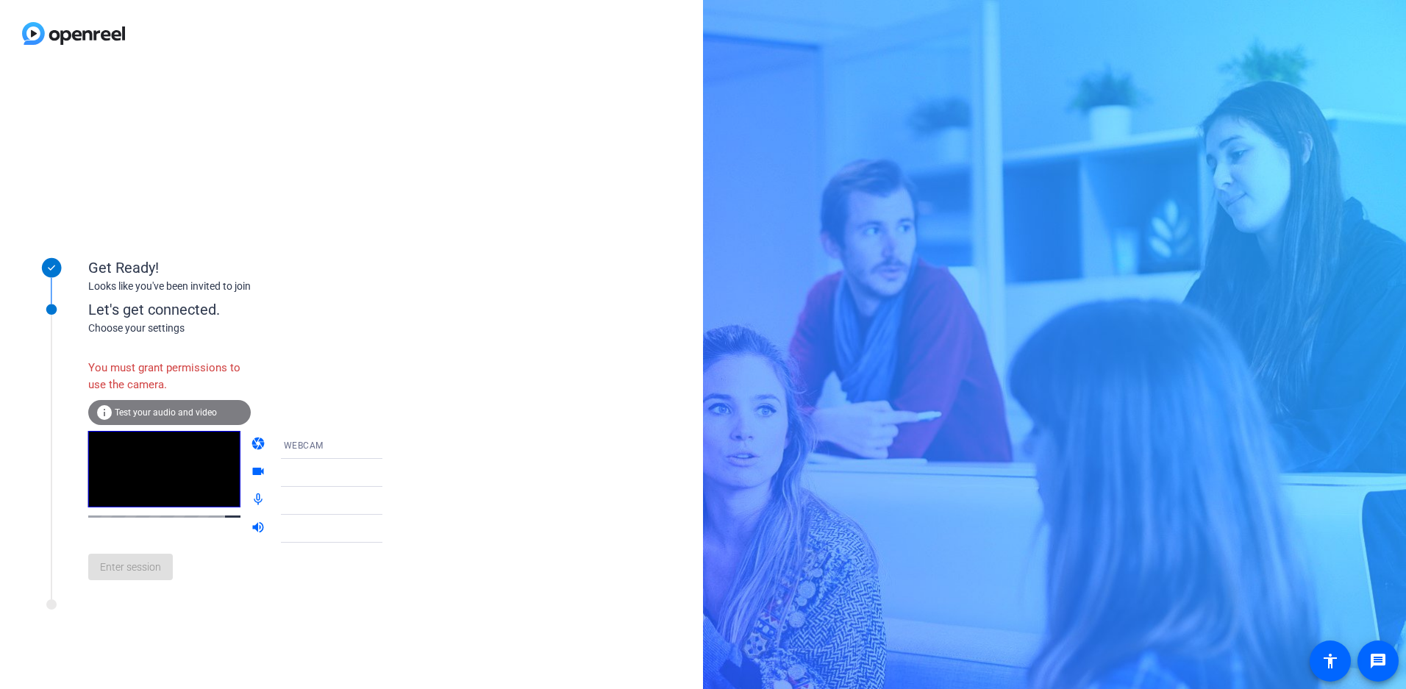
click at [318, 471] on div at bounding box center [339, 473] width 110 height 18
click at [293, 505] on div at bounding box center [339, 501] width 110 height 18
click at [251, 468] on mat-icon "videocam" at bounding box center [260, 473] width 18 height 18
click at [251, 499] on mat-icon "mic_none" at bounding box center [260, 501] width 18 height 18
click at [284, 443] on span "WEBCAM" at bounding box center [304, 446] width 40 height 10
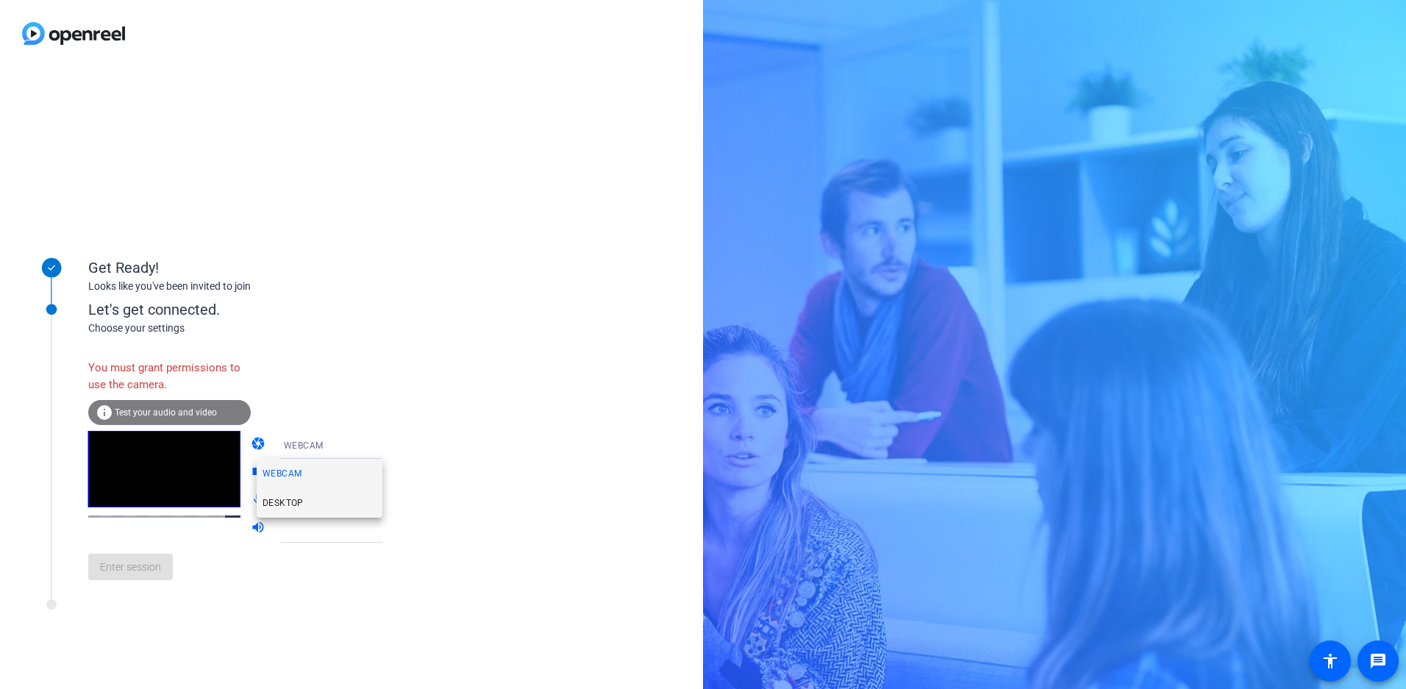
click at [274, 502] on span "DESKTOP" at bounding box center [283, 503] width 41 height 18
click at [388, 470] on icon at bounding box center [397, 473] width 18 height 18
click at [301, 442] on div at bounding box center [703, 344] width 1406 height 689
click at [329, 446] on div "DESKTOP" at bounding box center [339, 445] width 110 height 18
click at [299, 474] on span "WEBCAM" at bounding box center [282, 474] width 39 height 18
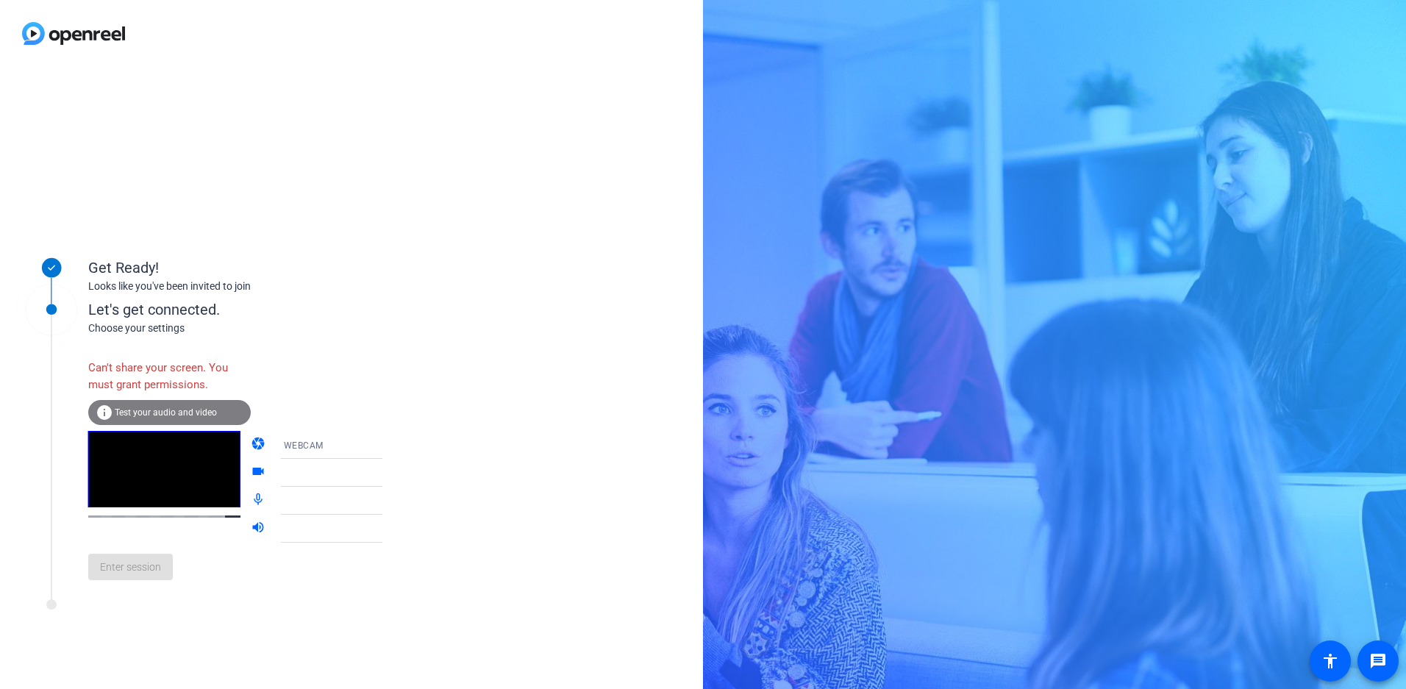
click at [529, 348] on div "Get Ready! Looks like you've been invited to join Let's get connected. Choose y…" at bounding box center [351, 378] width 703 height 622
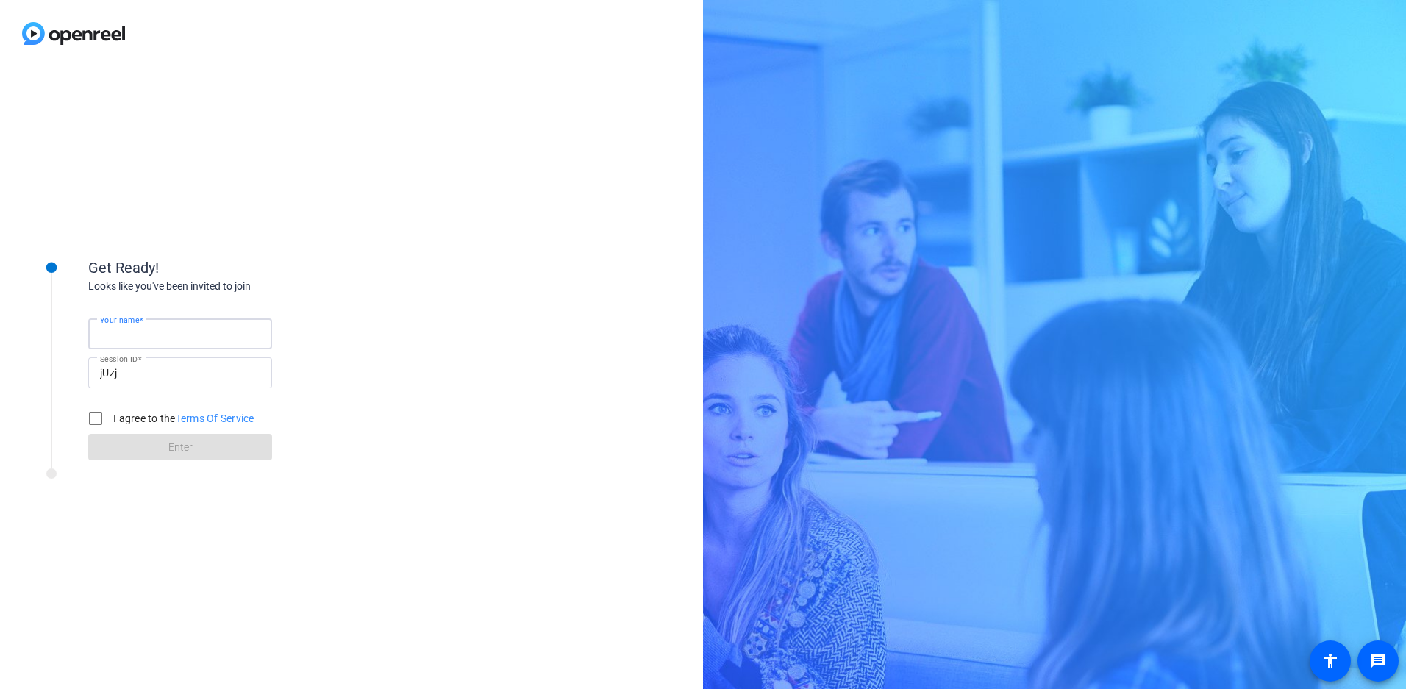
click at [172, 331] on input "Your name" at bounding box center [180, 334] width 160 height 18
type input "[PERSON_NAME]"
click at [94, 419] on input "I agree to the Terms Of Service" at bounding box center [95, 418] width 29 height 29
checkbox input "true"
click at [181, 454] on span "Enter" at bounding box center [180, 447] width 24 height 15
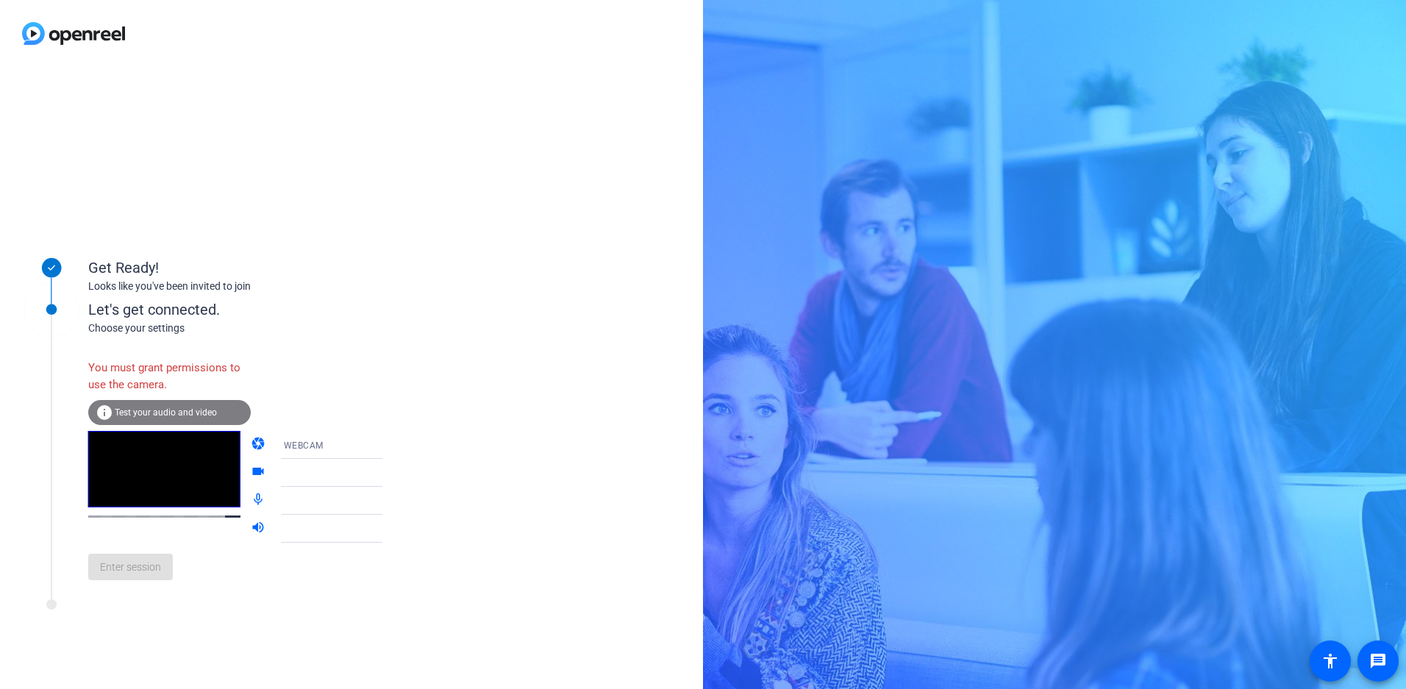
click at [393, 472] on icon at bounding box center [396, 473] width 7 height 4
click at [388, 499] on icon at bounding box center [397, 501] width 18 height 18
click at [388, 529] on icon at bounding box center [397, 529] width 18 height 18
drag, startPoint x: 443, startPoint y: 571, endPoint x: 165, endPoint y: 565, distance: 278.0
click at [402, 571] on div "Get Ready! Looks like you've been invited to join Let's get connected. Choose y…" at bounding box center [351, 378] width 703 height 622
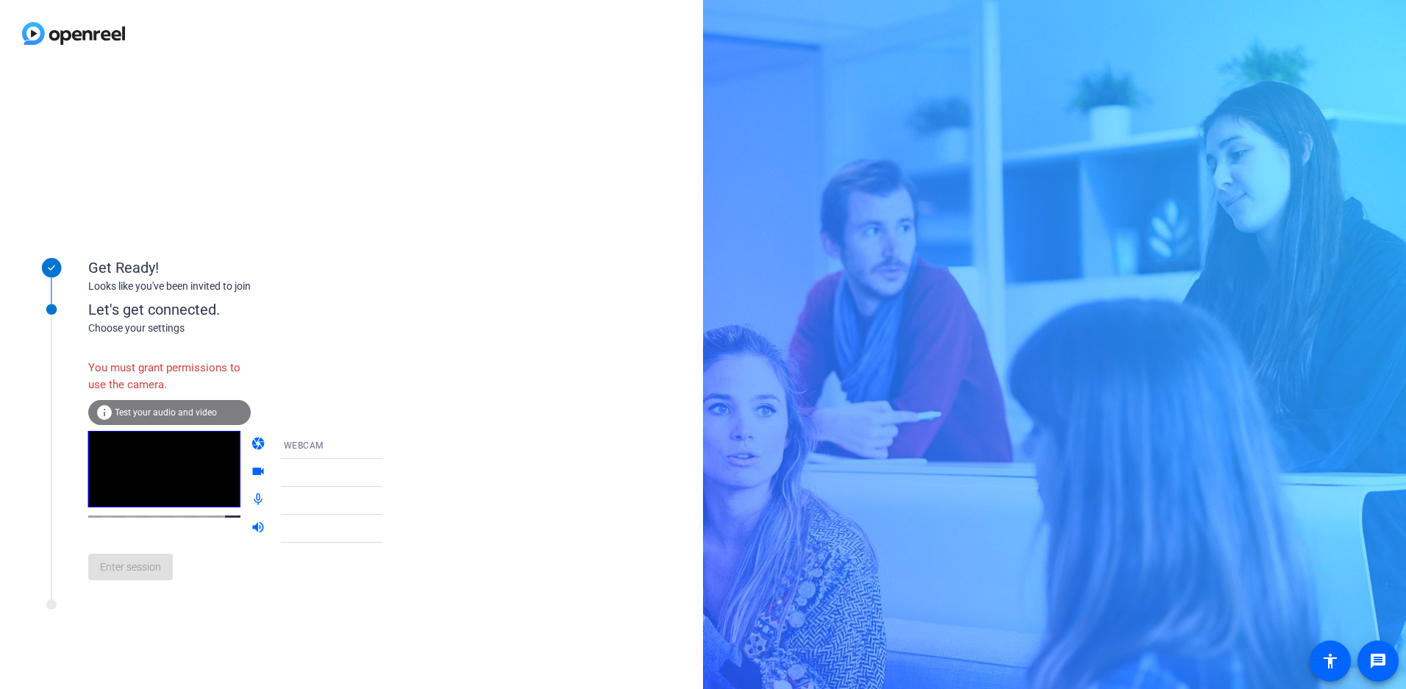
click at [107, 572] on div "Enter session" at bounding box center [250, 567] width 324 height 49
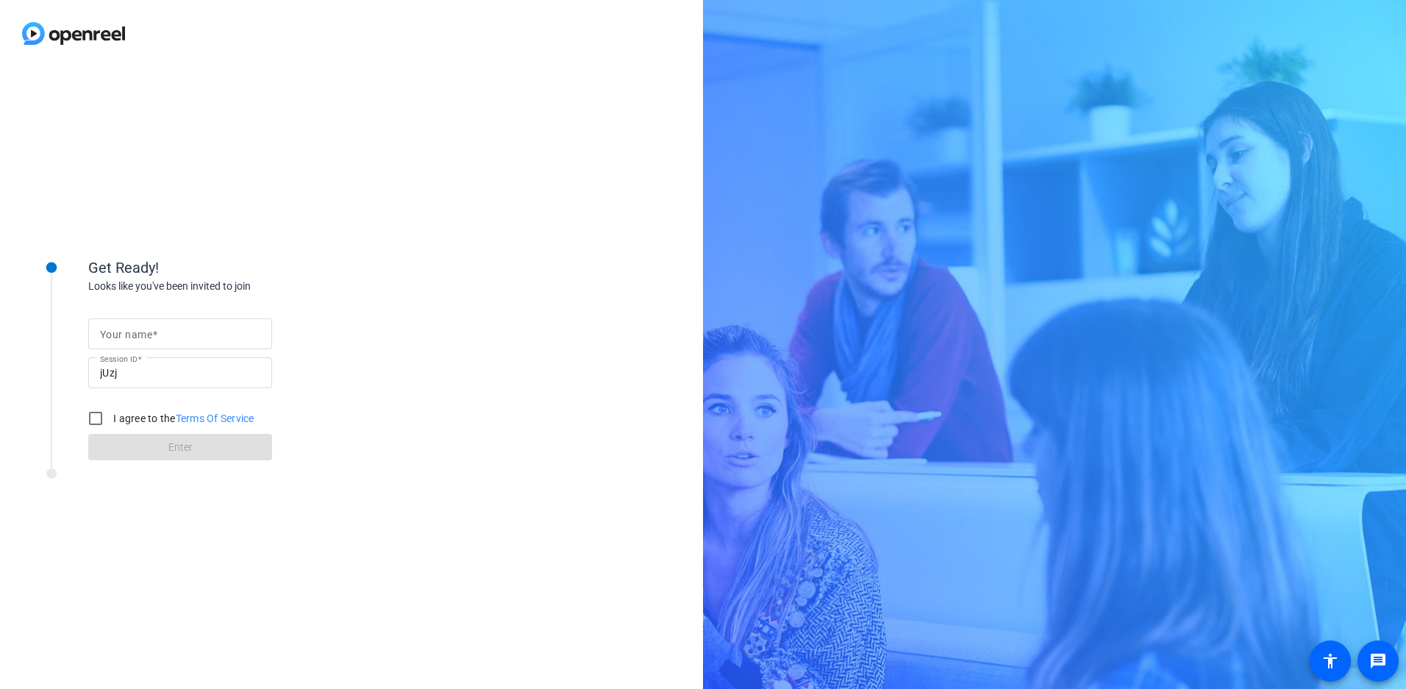
click at [191, 333] on input "Your name" at bounding box center [180, 334] width 160 height 18
type input "[PERSON_NAME]"
click at [96, 416] on input "I agree to the Terms Of Service" at bounding box center [95, 418] width 29 height 29
checkbox input "true"
click at [163, 441] on span at bounding box center [180, 446] width 184 height 35
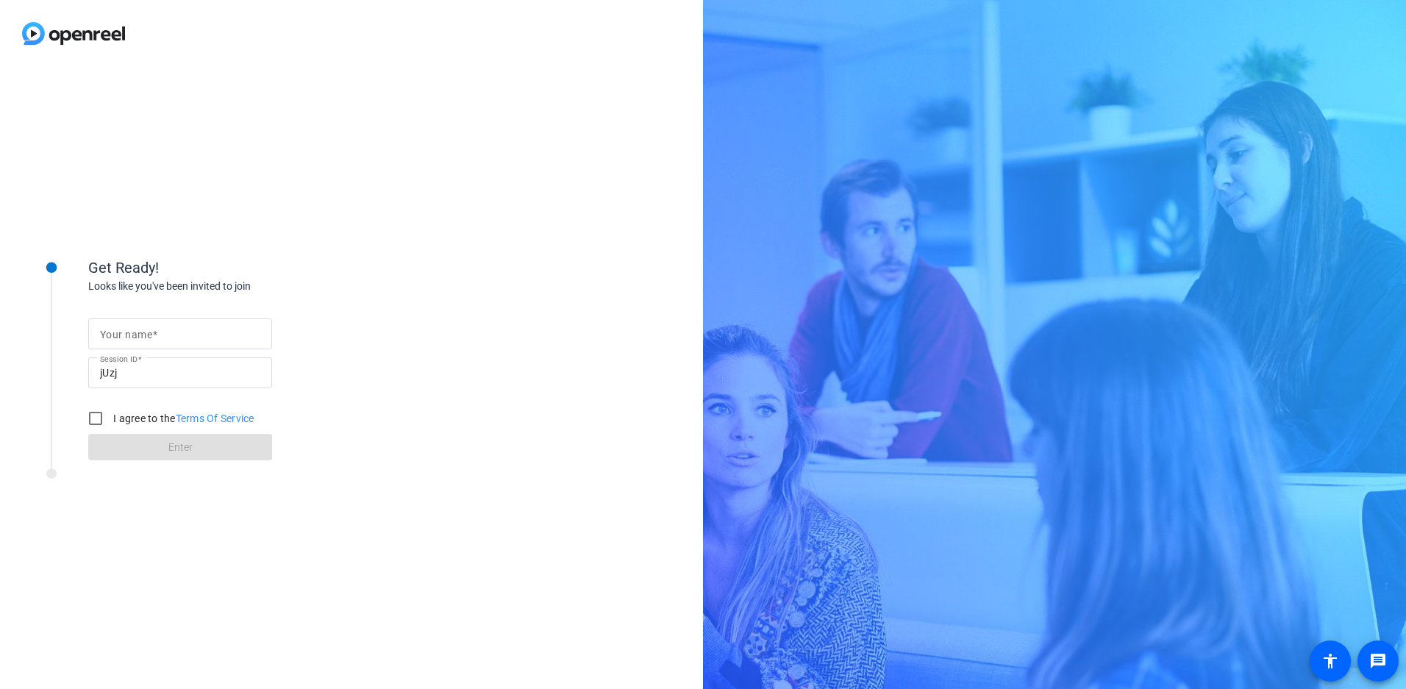
click at [179, 343] on div at bounding box center [180, 333] width 160 height 31
type input "[PERSON_NAME]"
drag, startPoint x: 99, startPoint y: 415, endPoint x: 113, endPoint y: 426, distance: 18.4
click at [99, 416] on input "I agree to the Terms Of Service" at bounding box center [95, 418] width 29 height 29
checkbox input "true"
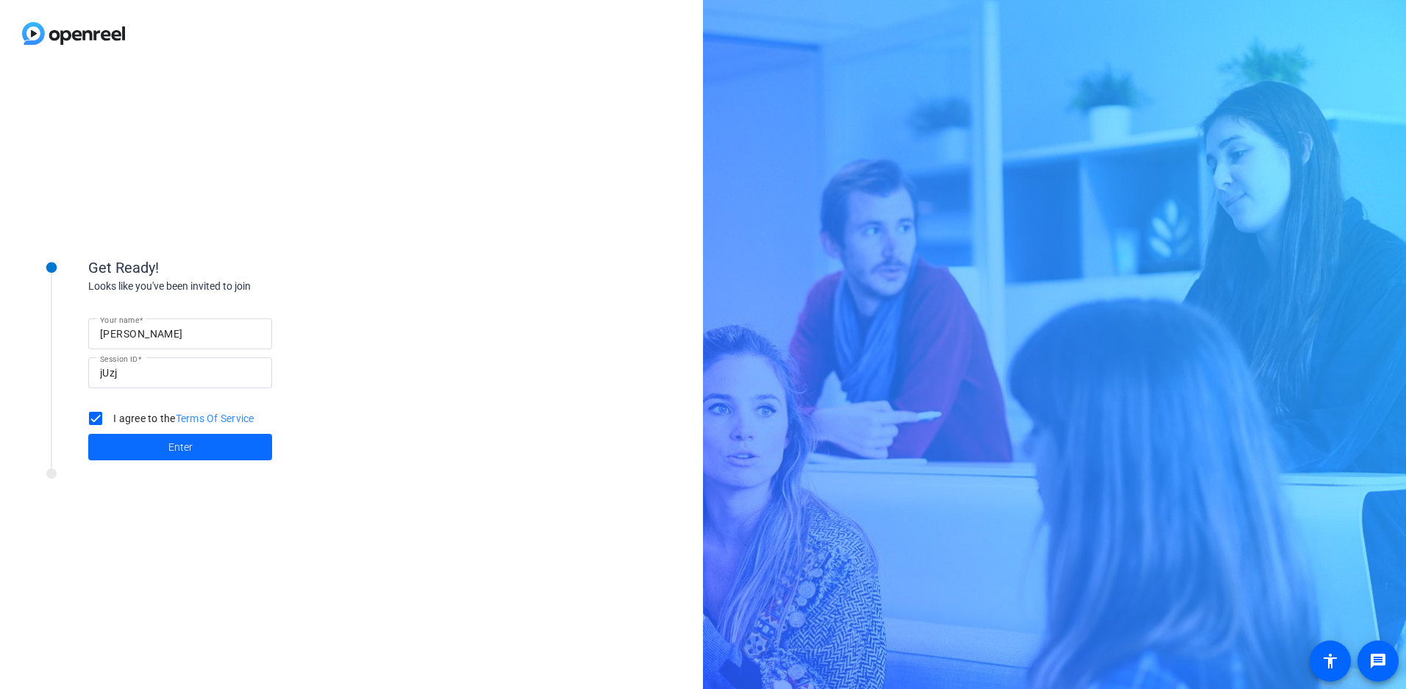
click at [143, 448] on span at bounding box center [180, 446] width 184 height 35
